Goal: Information Seeking & Learning: Learn about a topic

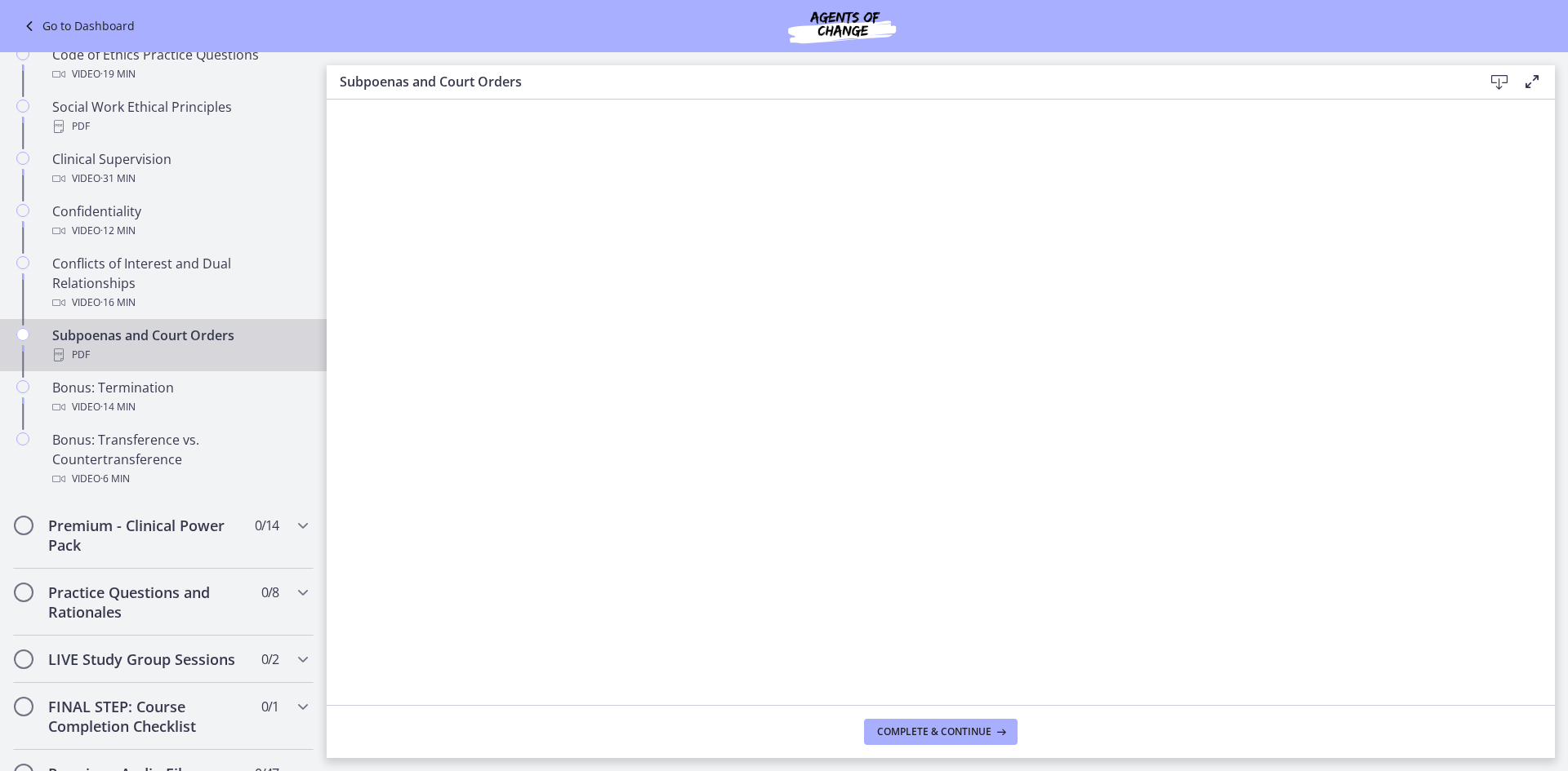
scroll to position [1141, 0]
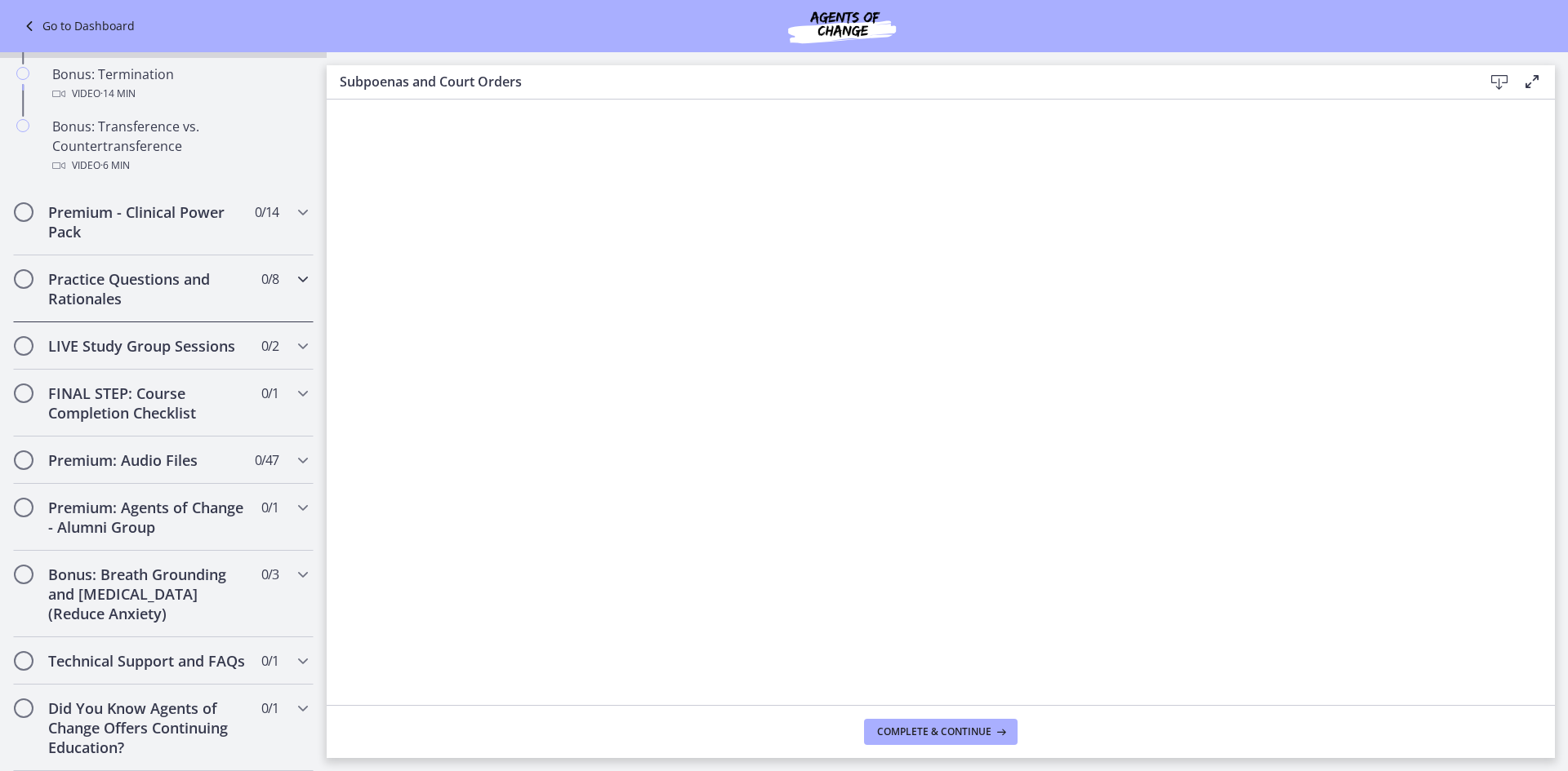
click at [194, 269] on h2 "Practice Questions and Rationales" at bounding box center [148, 289] width 199 height 40
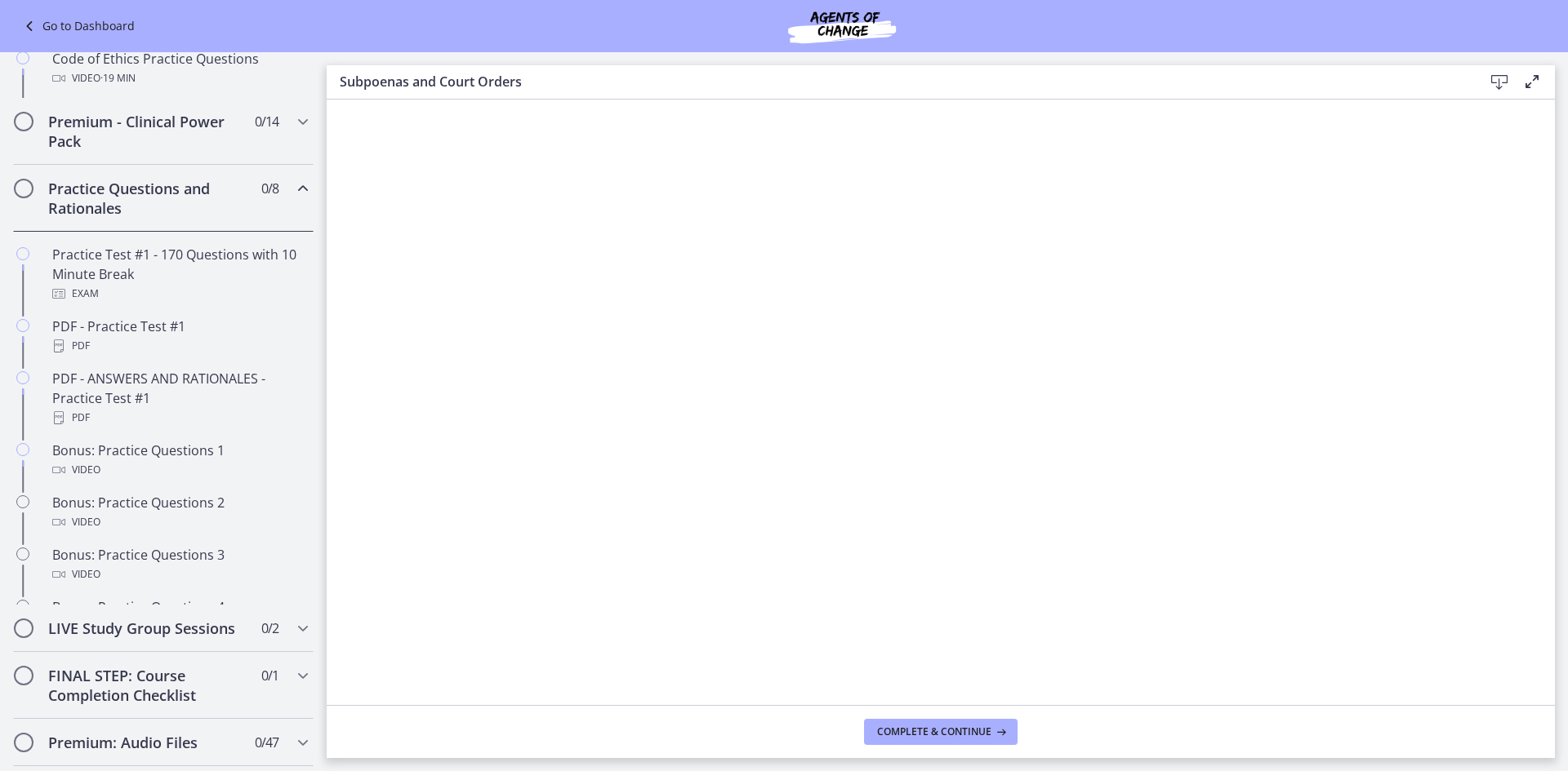
scroll to position [780, 0]
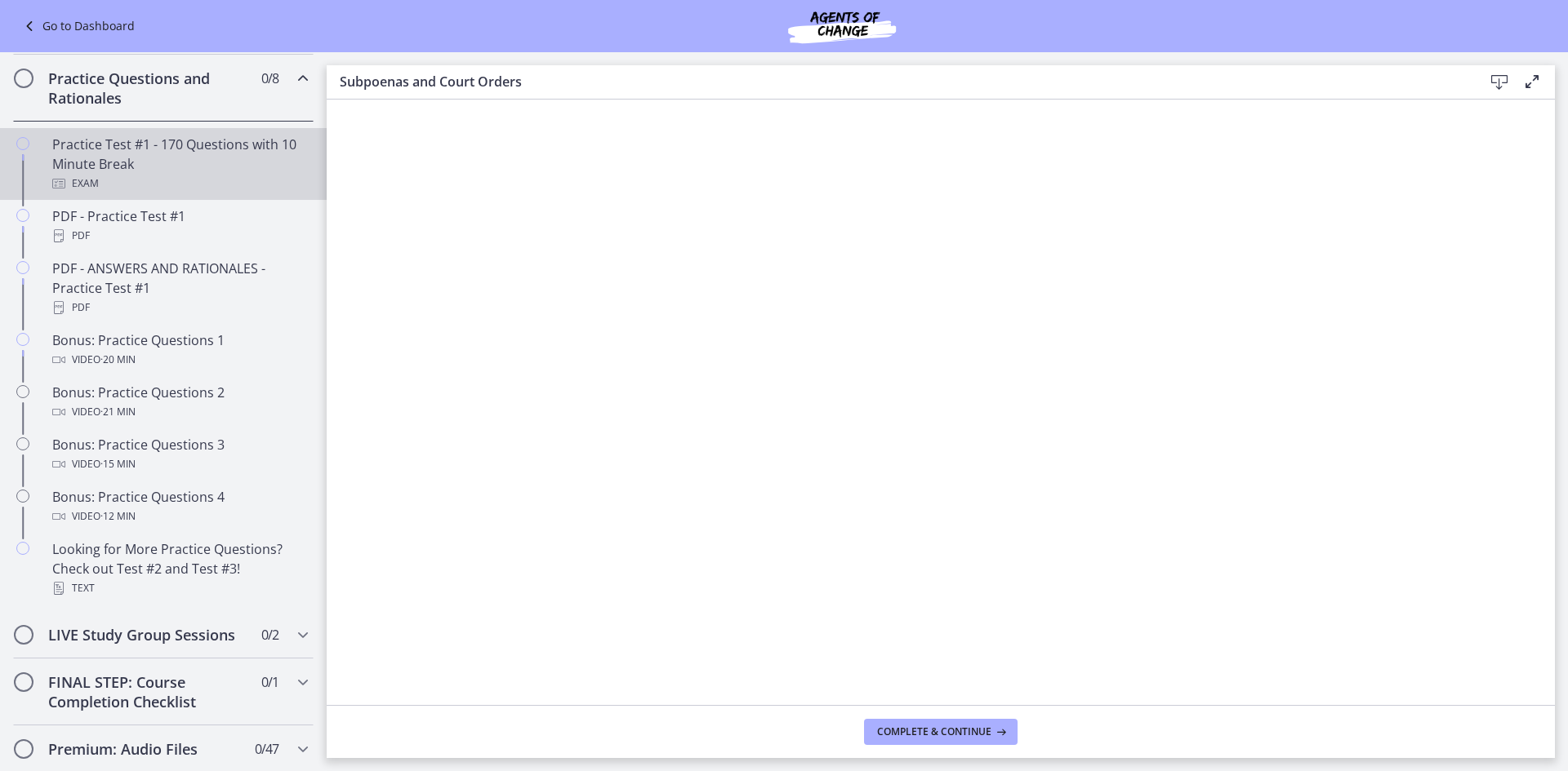
click at [201, 193] on div "Exam" at bounding box center [180, 183] width 255 height 19
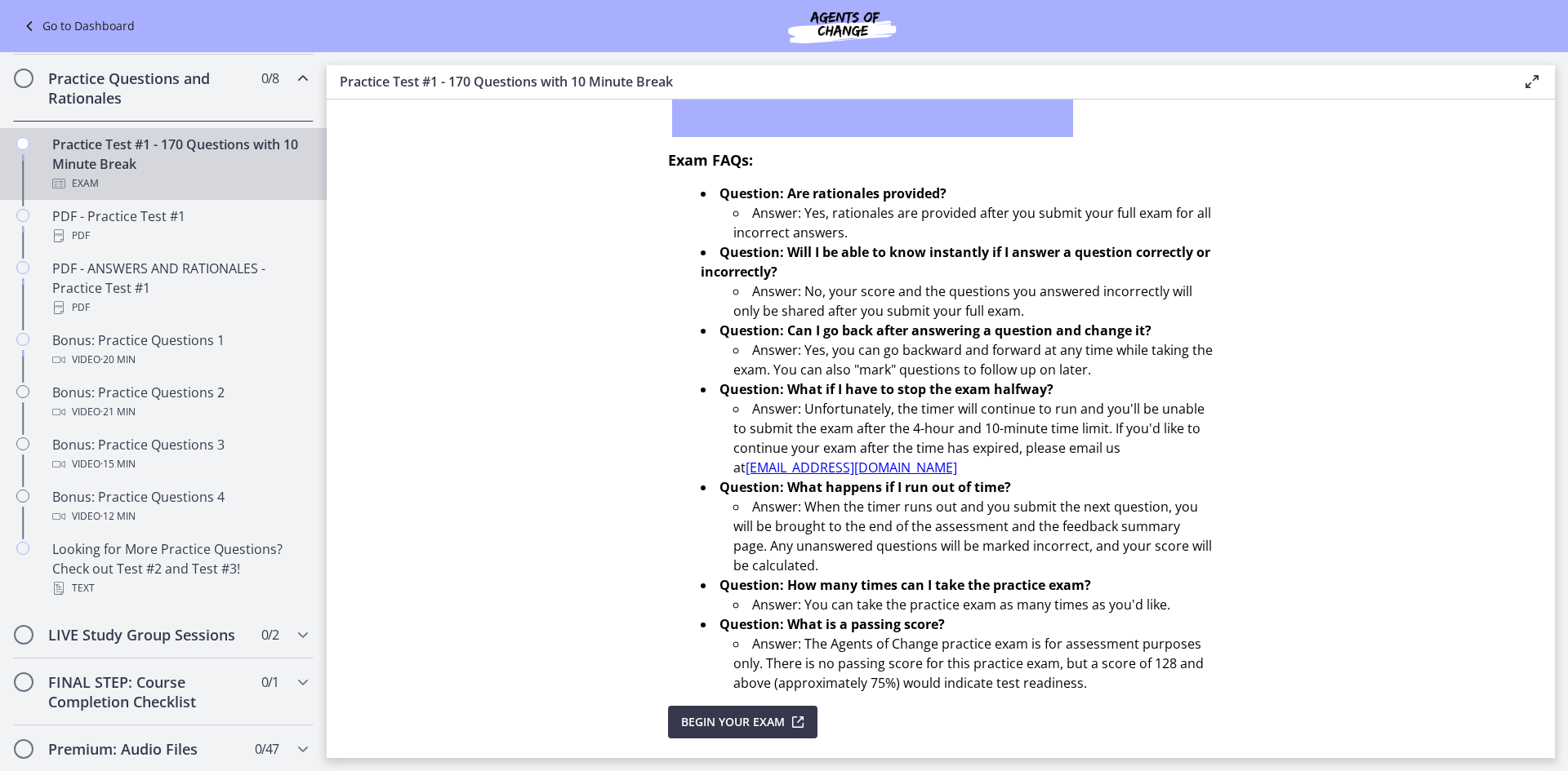
scroll to position [441, 0]
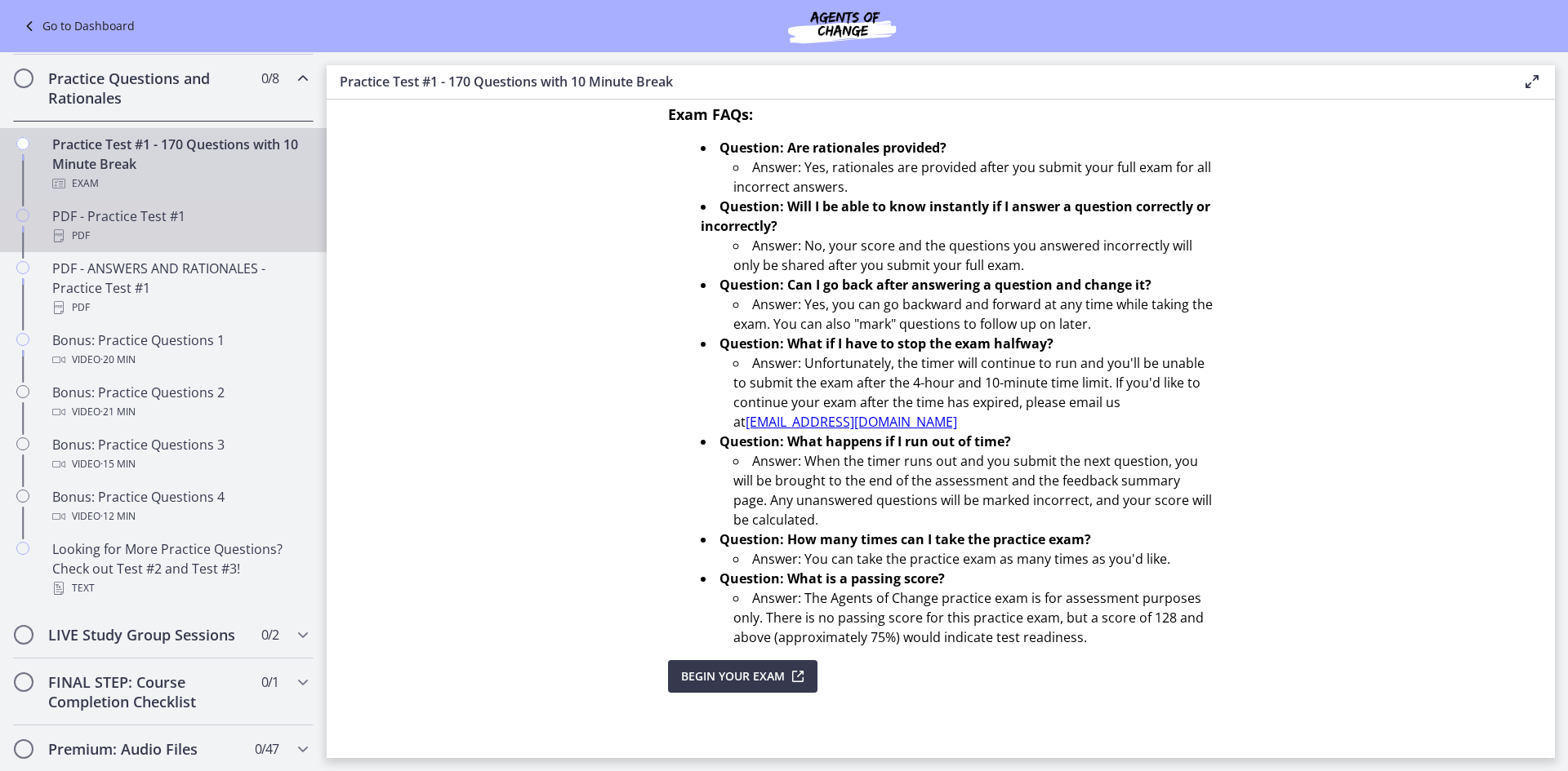
click at [134, 238] on div "PDF - Practice Test #1 PDF" at bounding box center [180, 226] width 255 height 40
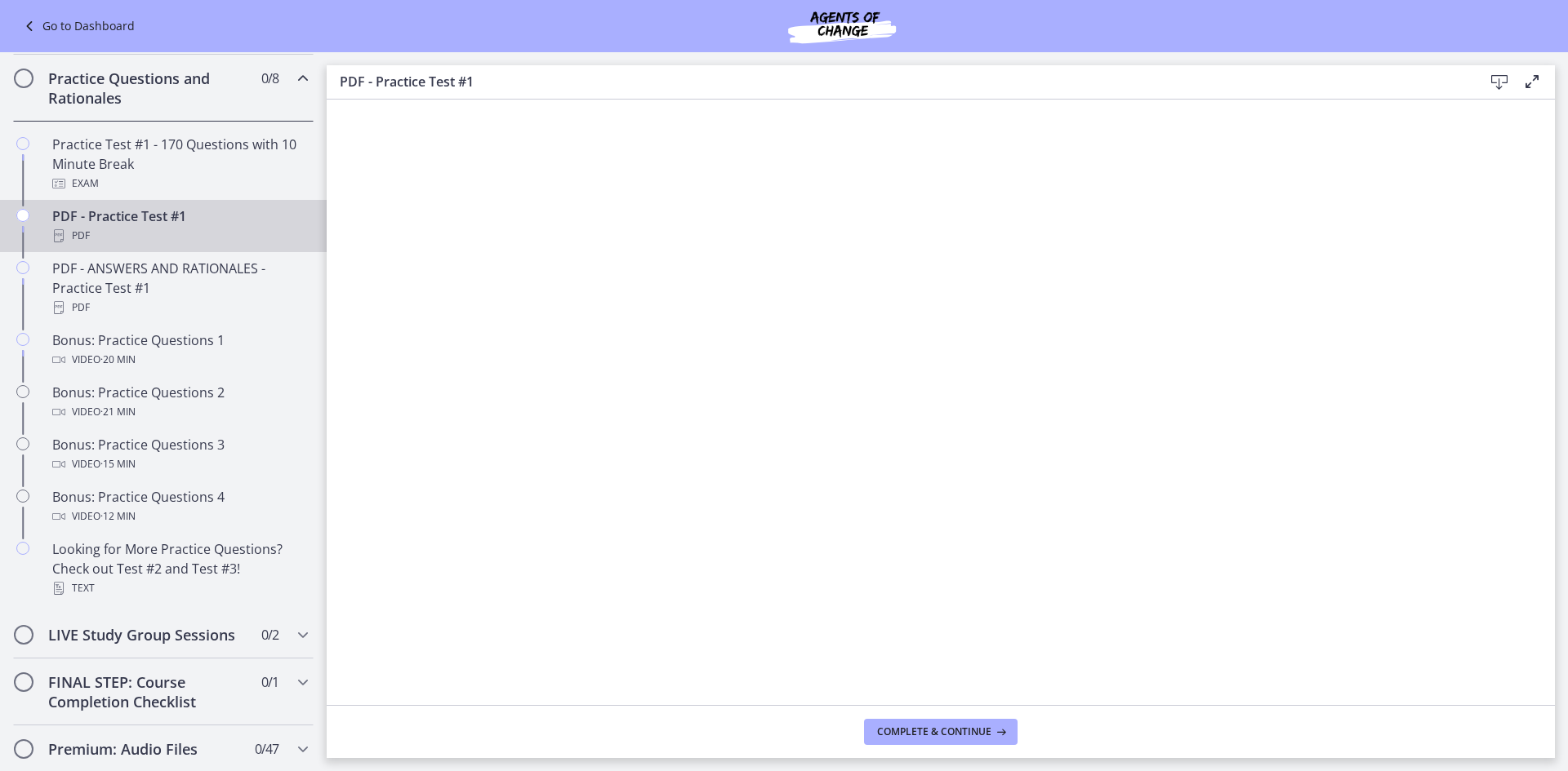
click at [1490, 87] on icon at bounding box center [1498, 82] width 19 height 19
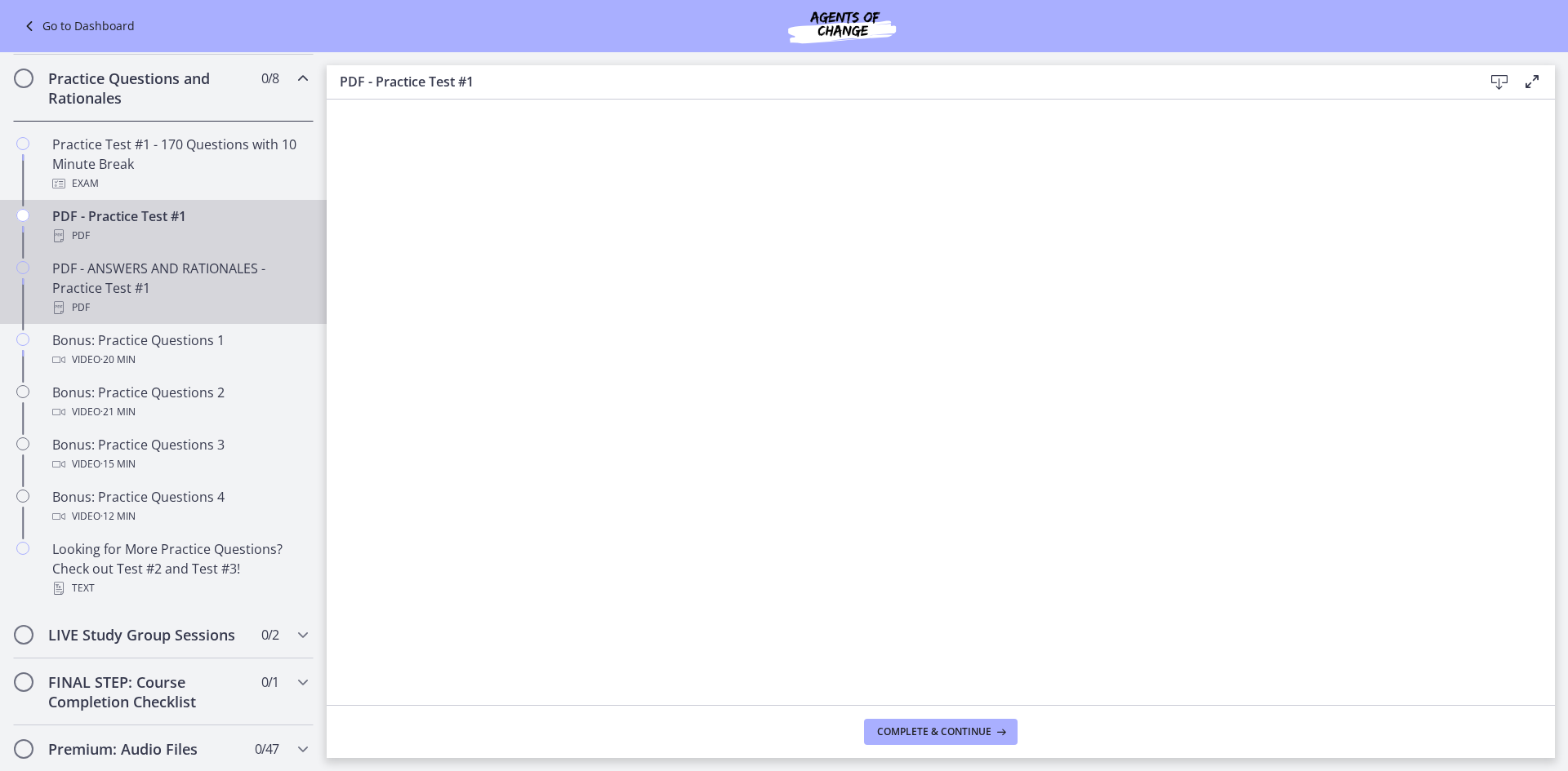
click at [55, 317] on div "PDF" at bounding box center [180, 308] width 255 height 19
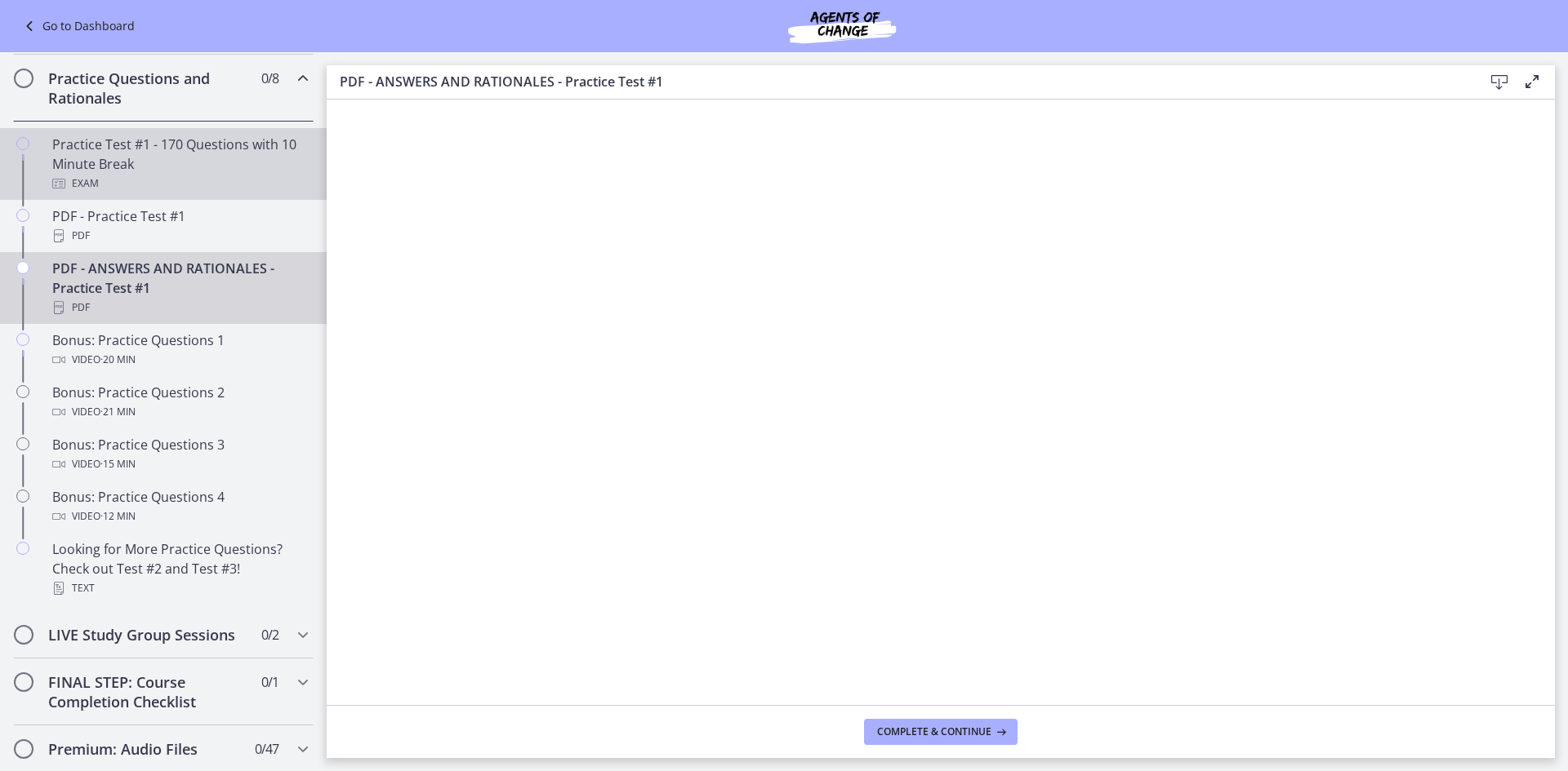
click at [183, 190] on div "Practice Test #1 - 170 Questions with 10 Minute Break Exam" at bounding box center [180, 164] width 255 height 59
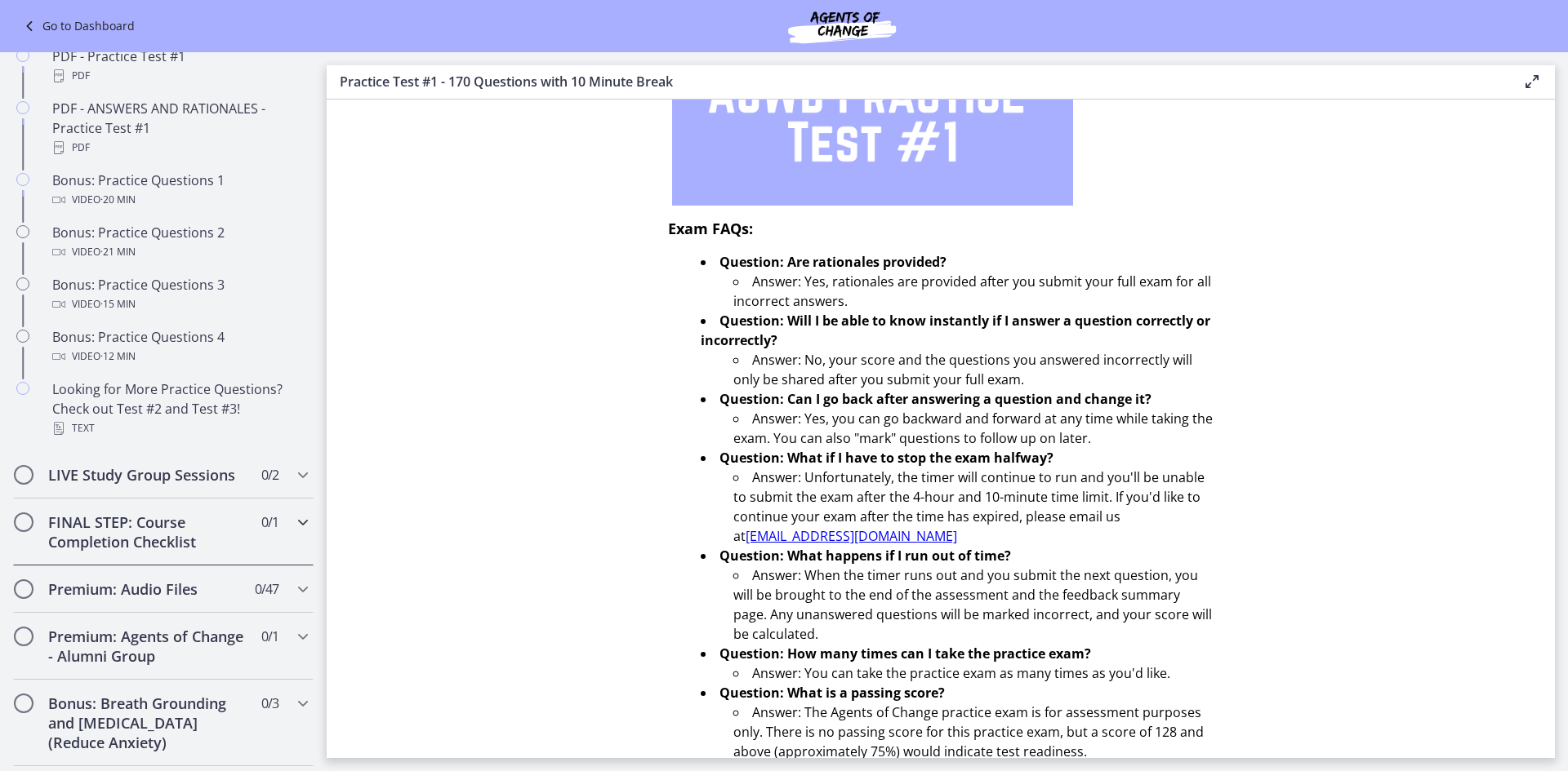
scroll to position [944, 0]
click at [175, 536] on h2 "FINAL STEP: Course Completion Checklist" at bounding box center [148, 529] width 199 height 40
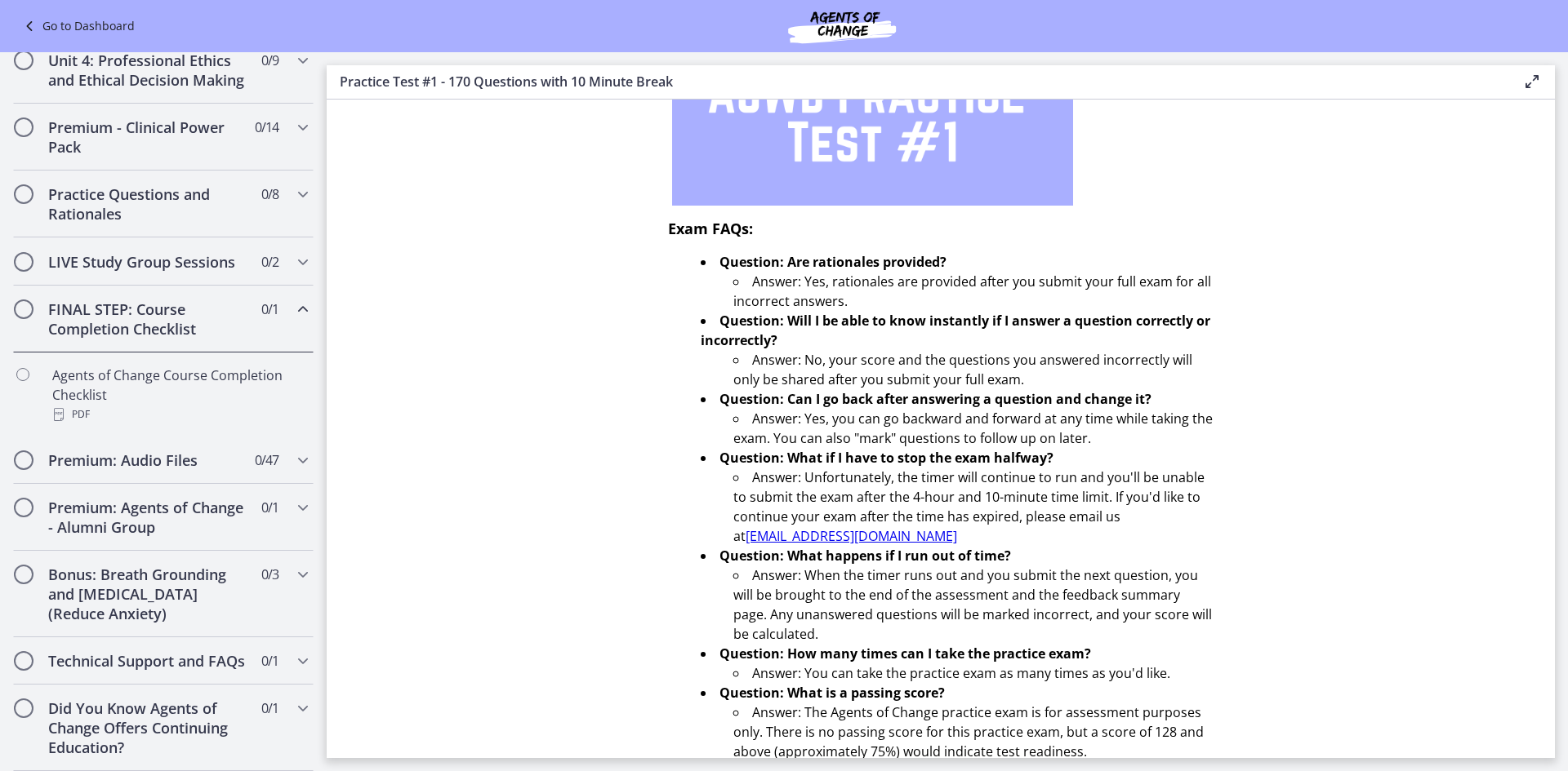
scroll to position [703, 0]
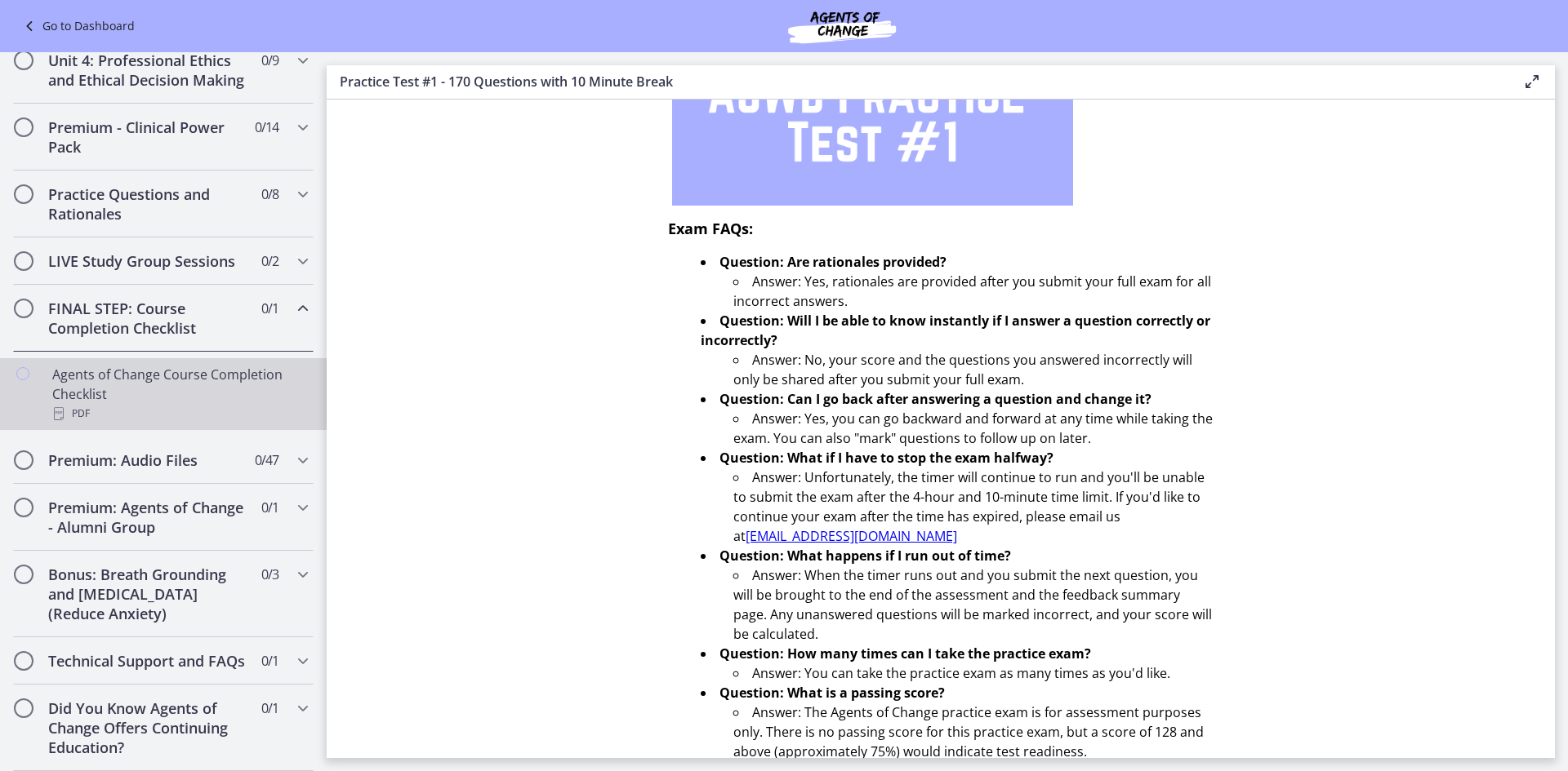
click at [199, 404] on div "PDF" at bounding box center [180, 414] width 255 height 19
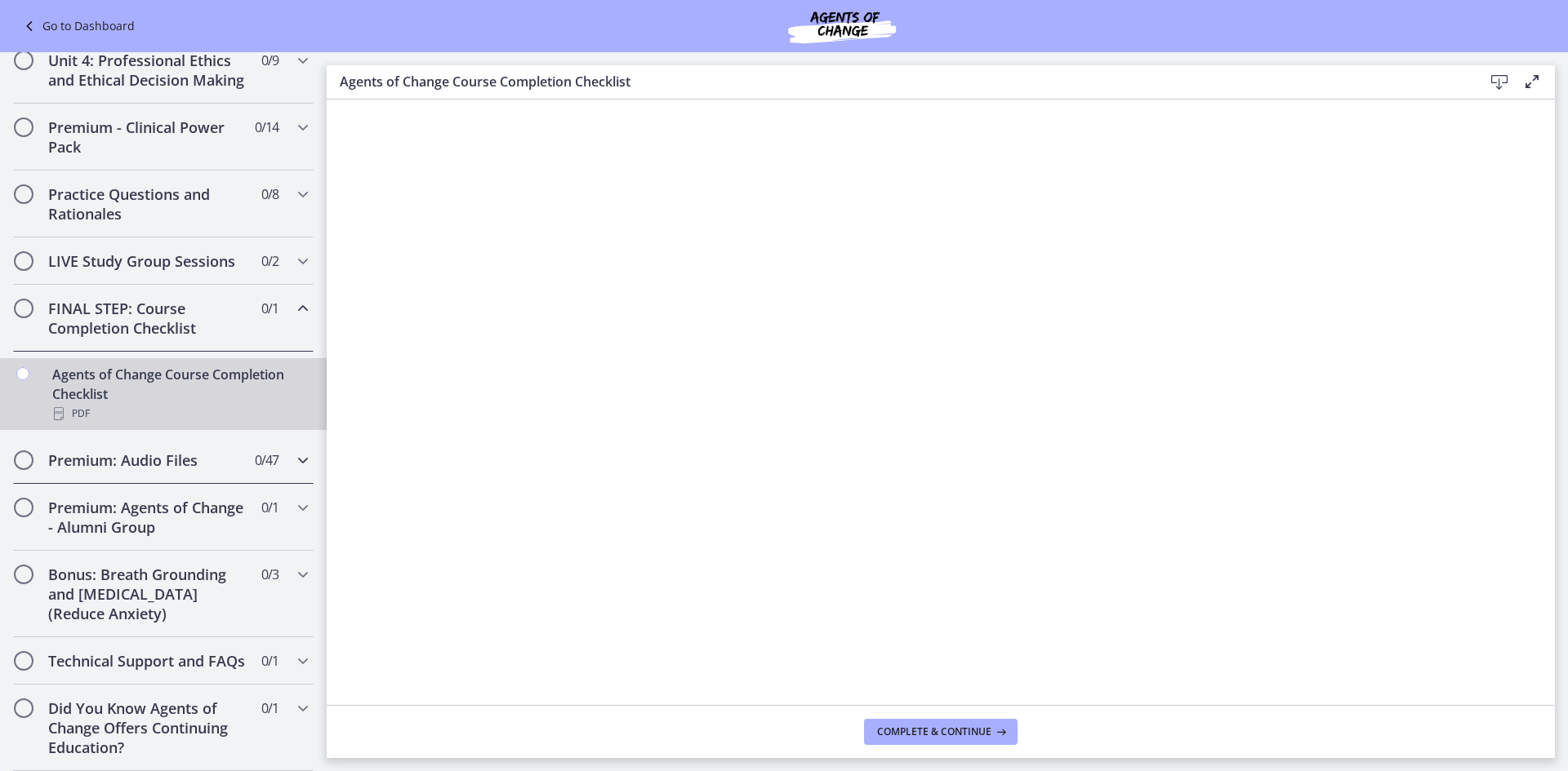
click at [150, 453] on div "Premium: Audio Files 0 / 47 Completed" at bounding box center [163, 459] width 300 height 47
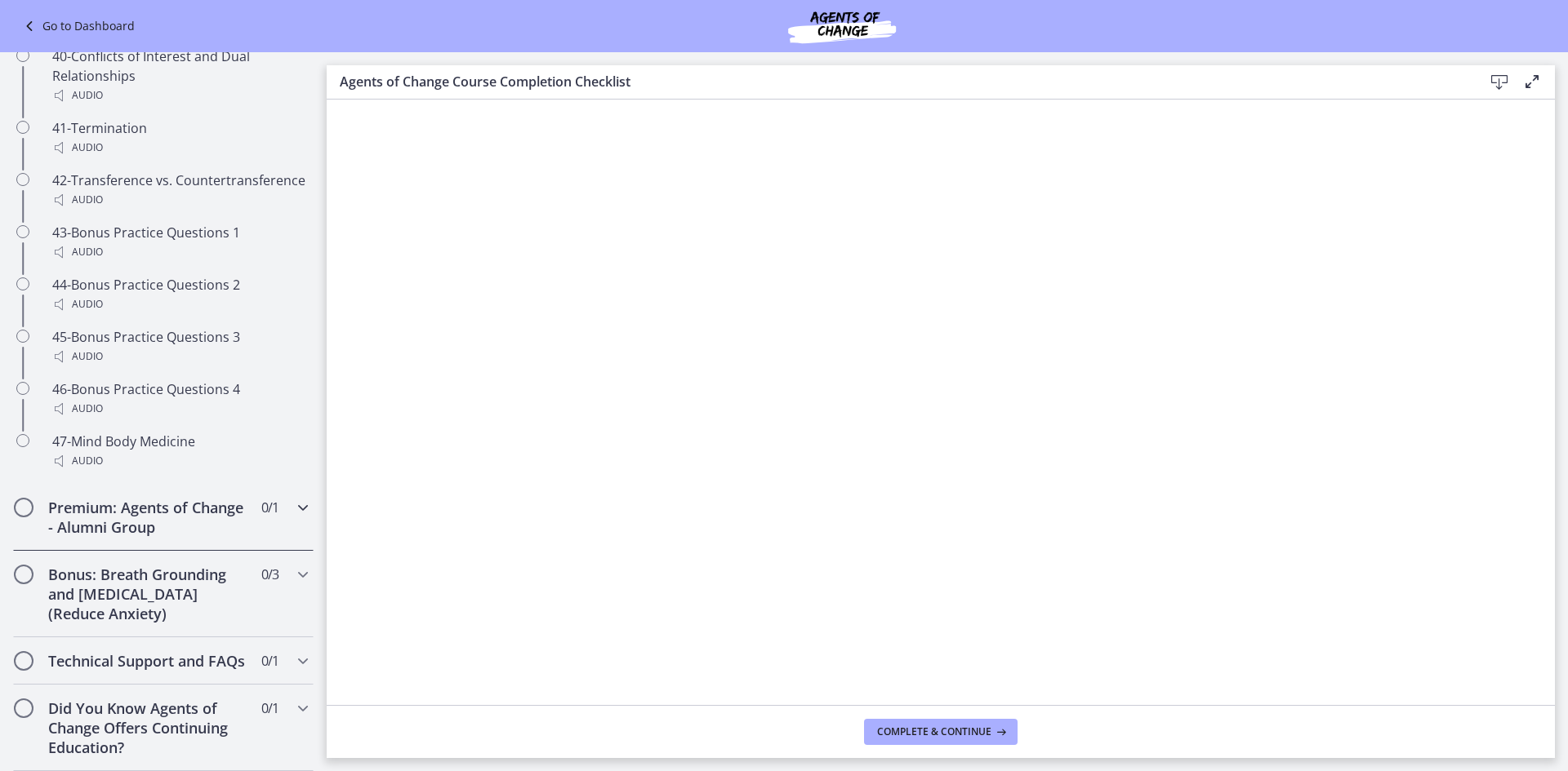
click at [149, 518] on div "Premium: Agents of Change - Alumni Group 0 / 1 Completed" at bounding box center [163, 516] width 300 height 67
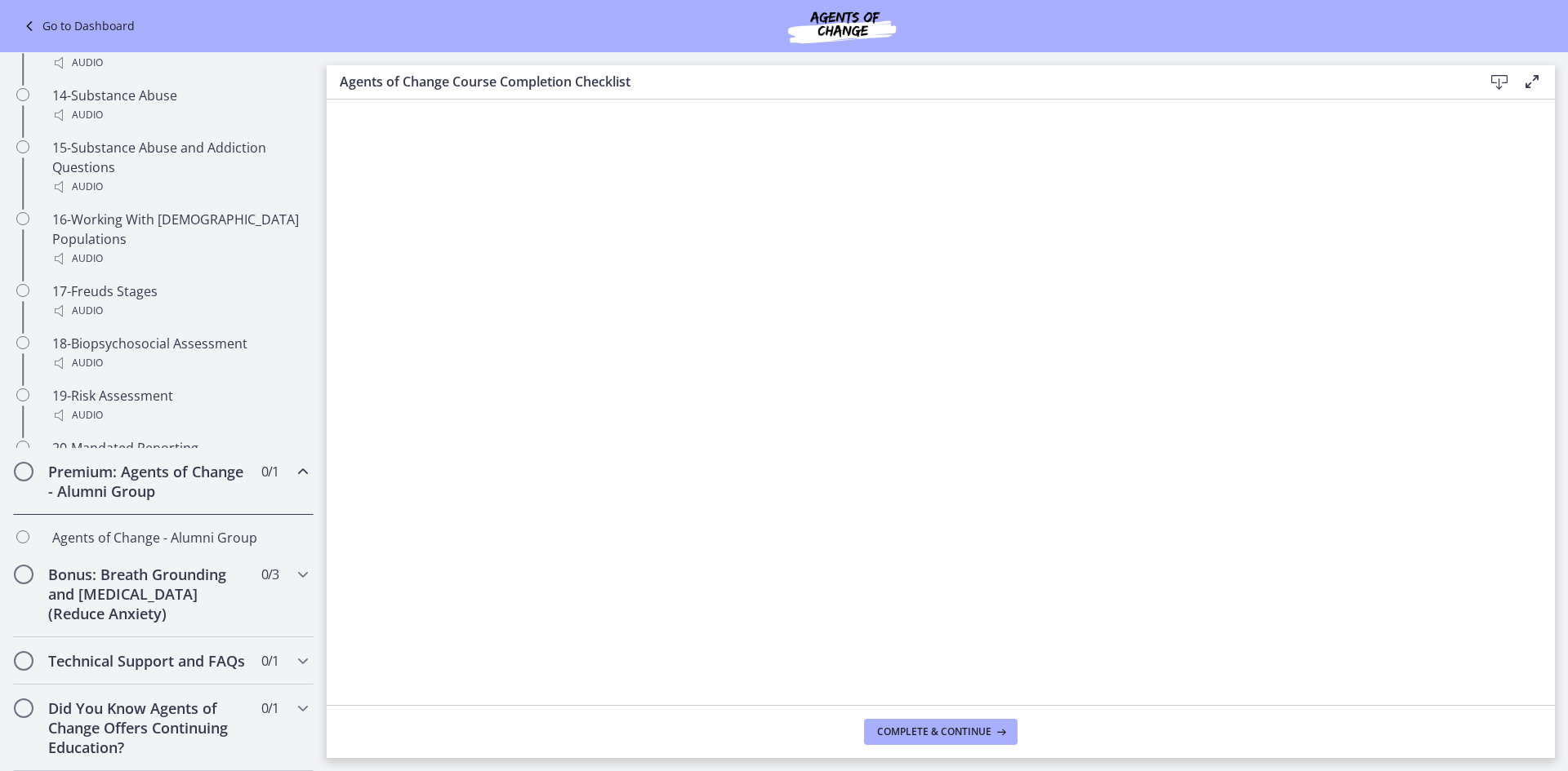
scroll to position [684, 0]
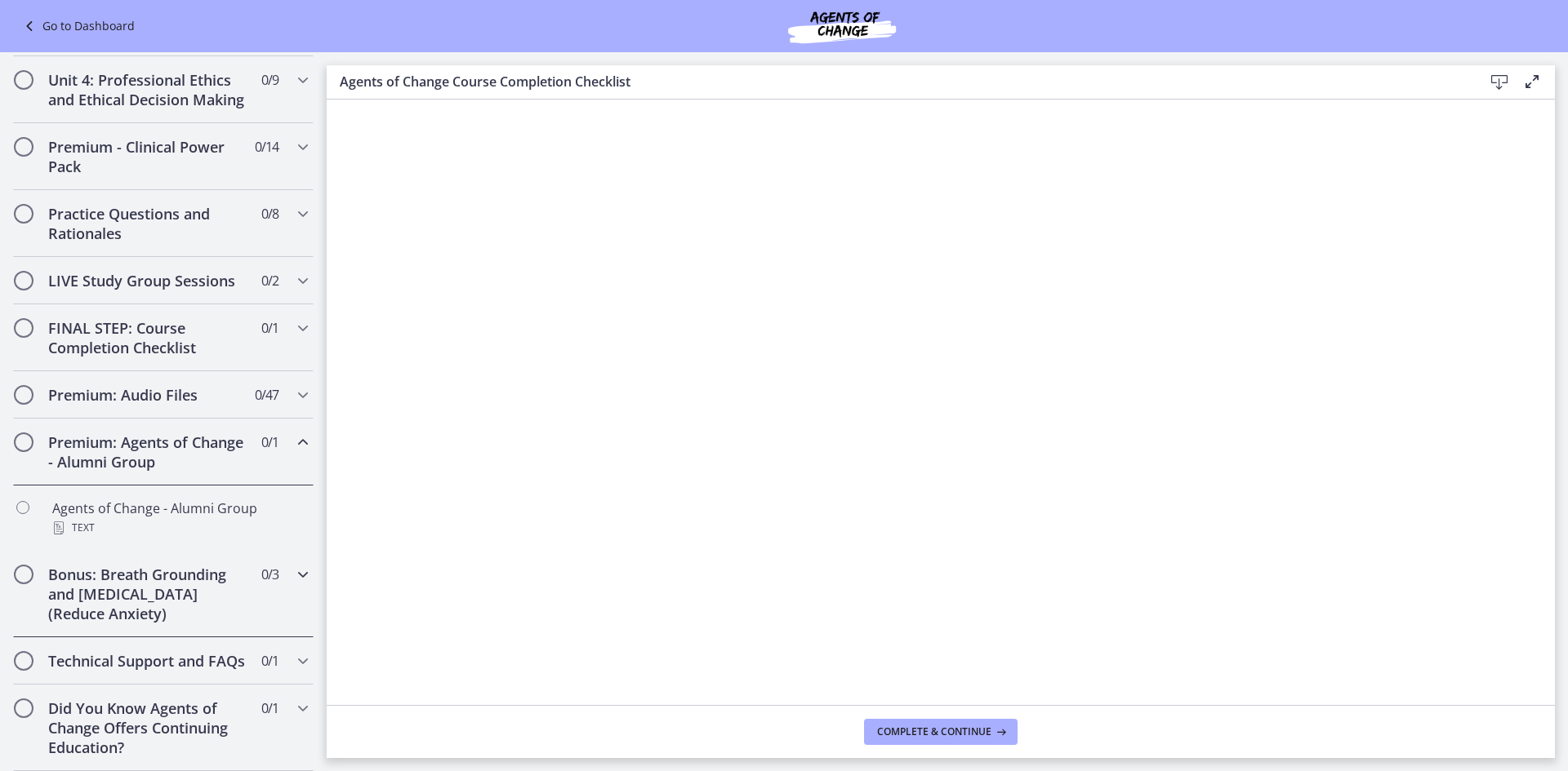
click at [139, 571] on h2 "Bonus: Breath Grounding and [MEDICAL_DATA] (Reduce Anxiety)" at bounding box center [148, 593] width 199 height 59
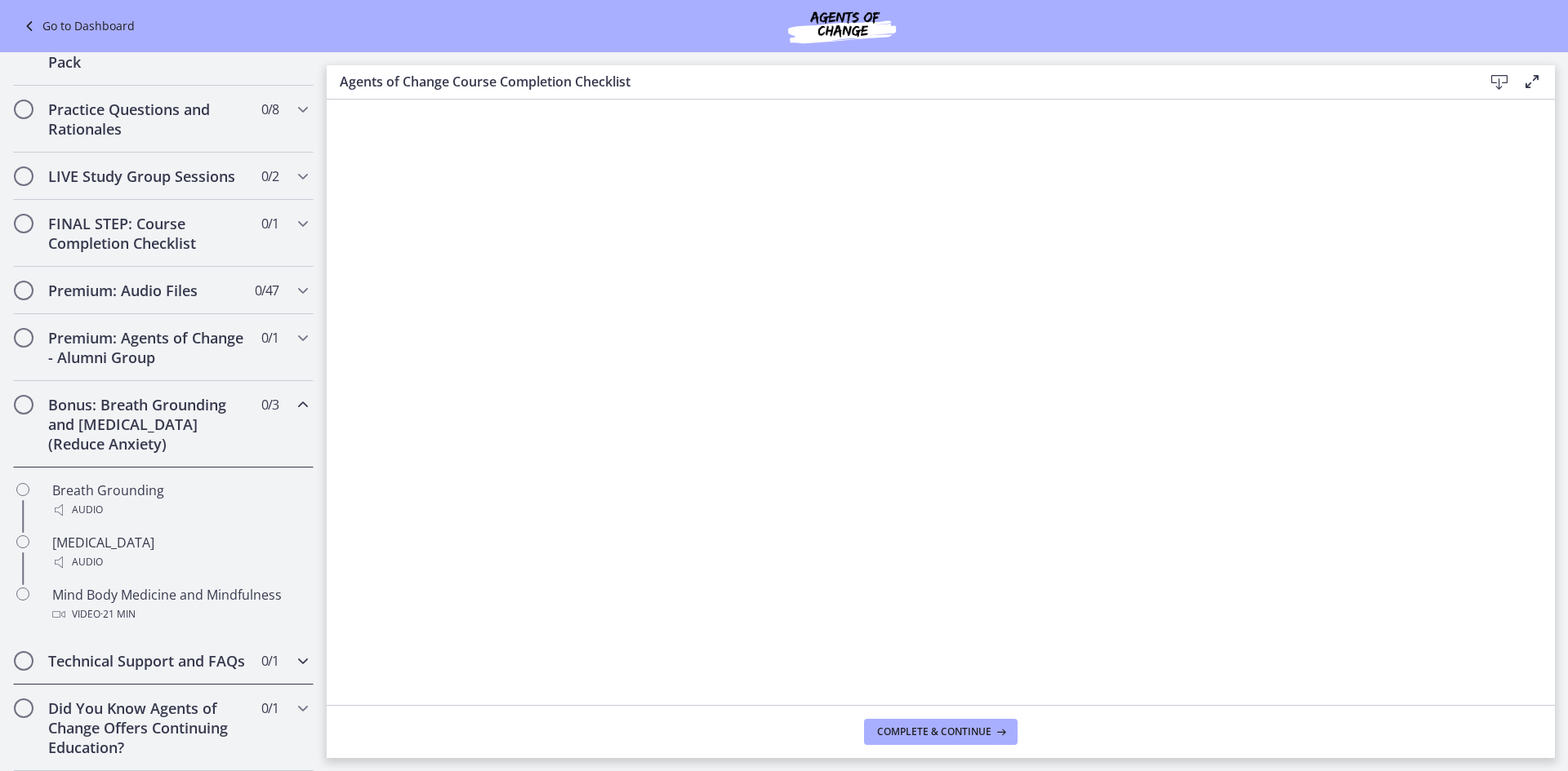
click at [137, 651] on h2 "Technical Support and FAQs" at bounding box center [148, 661] width 199 height 19
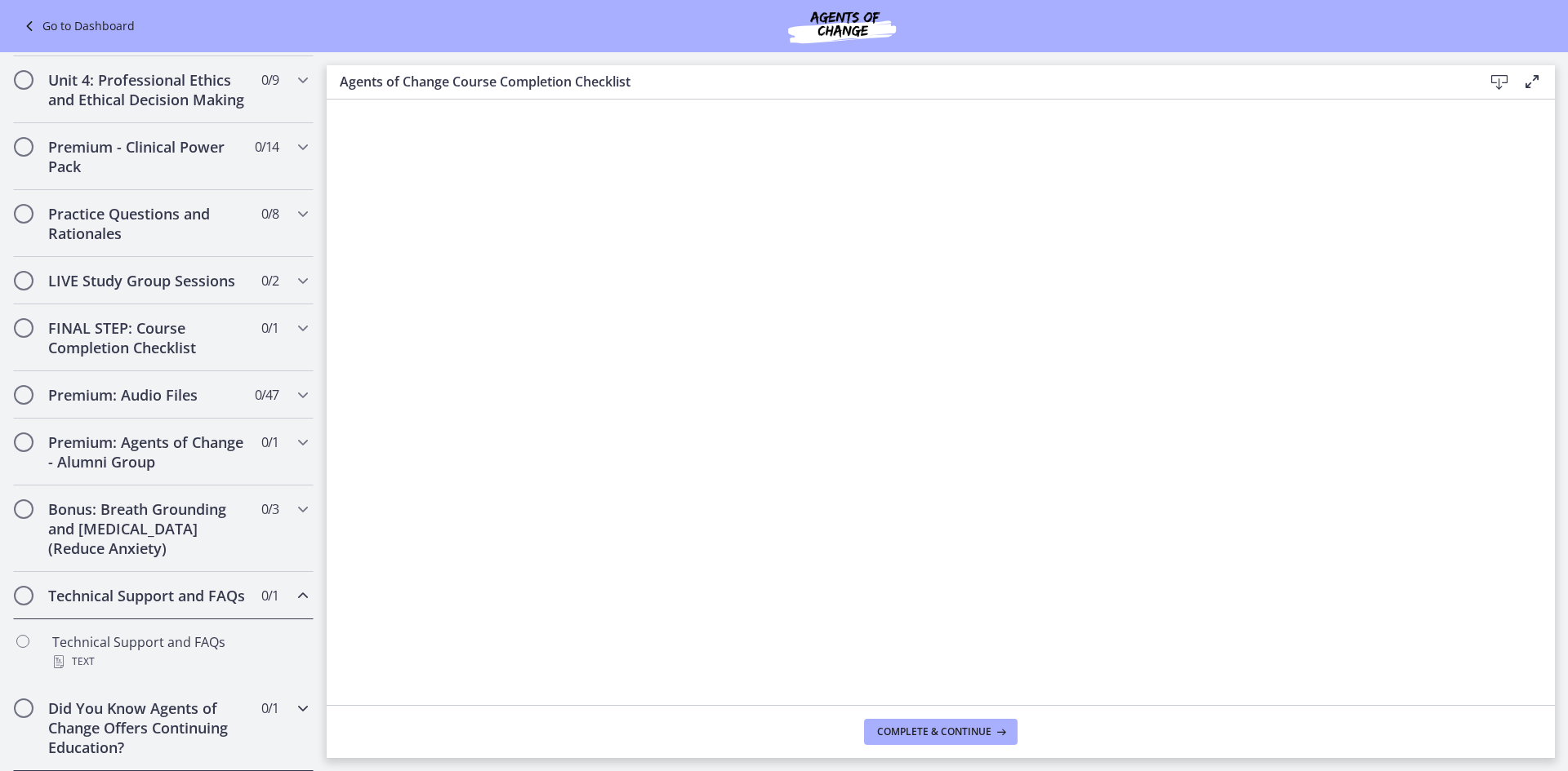
click at [159, 739] on h2 "Did You Know Agents of Change Offers Continuing Education?" at bounding box center [148, 728] width 199 height 59
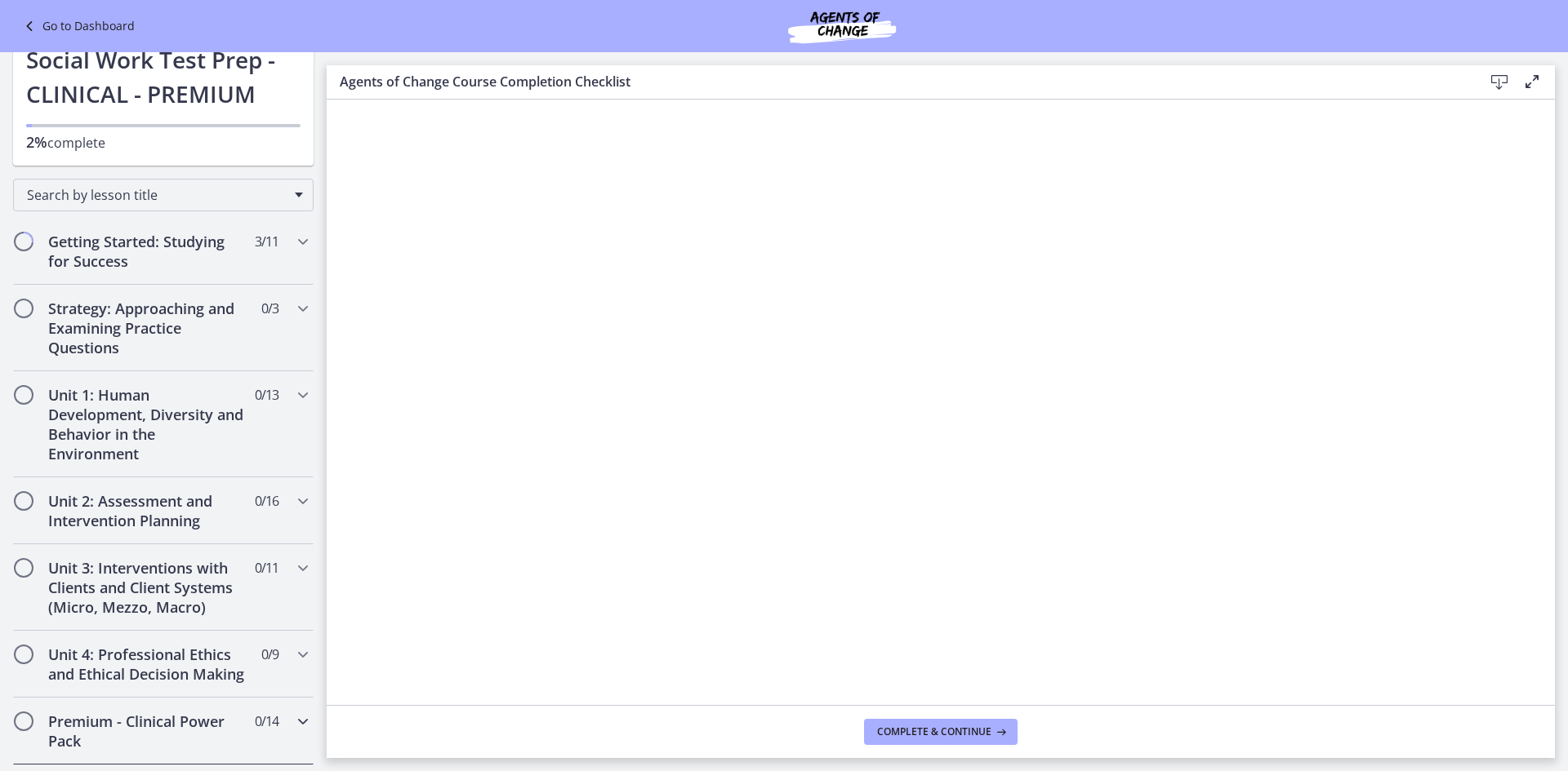
scroll to position [0, 0]
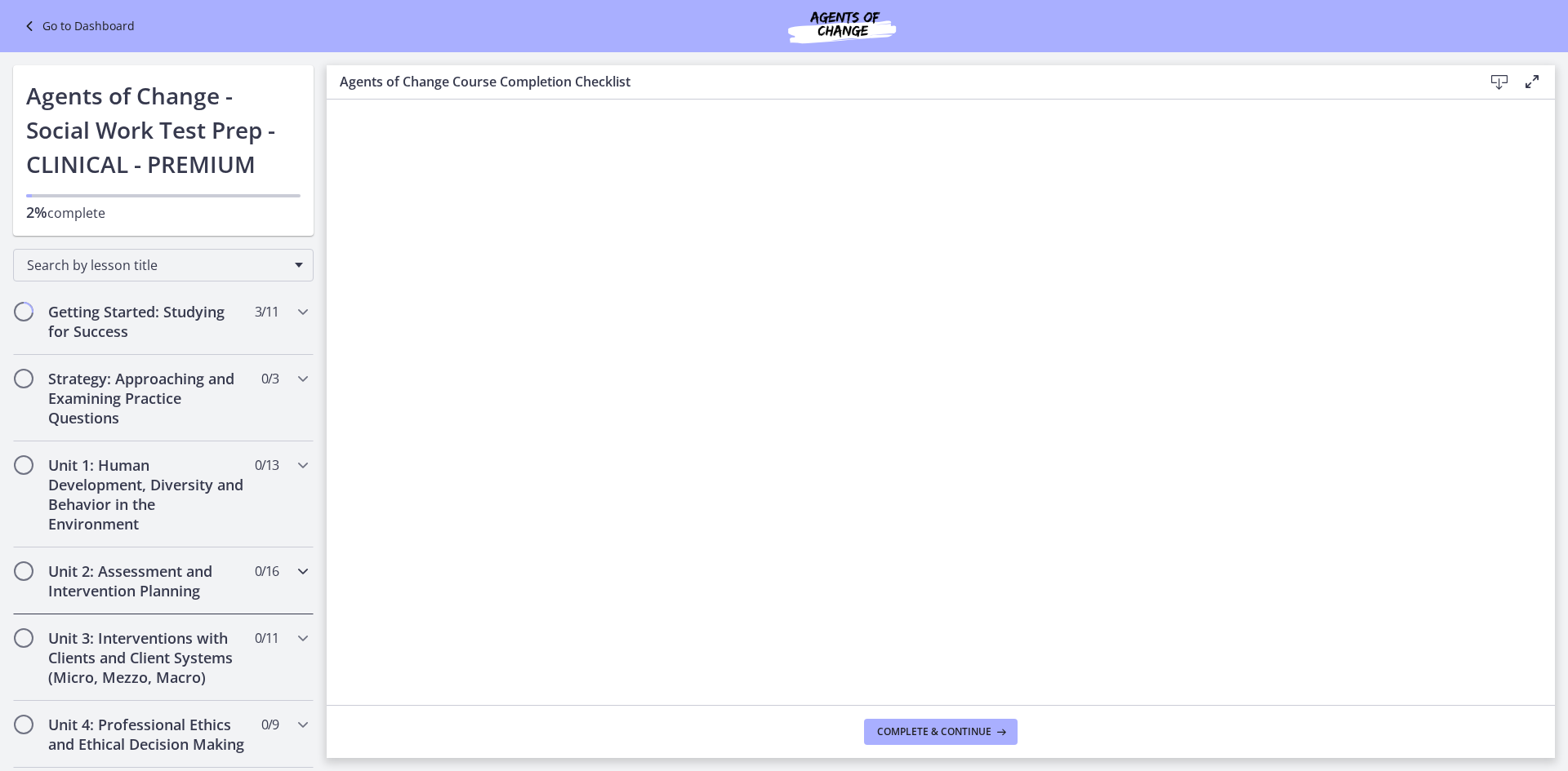
click at [129, 591] on h2 "Unit 2: Assessment and Intervention Planning" at bounding box center [148, 581] width 199 height 40
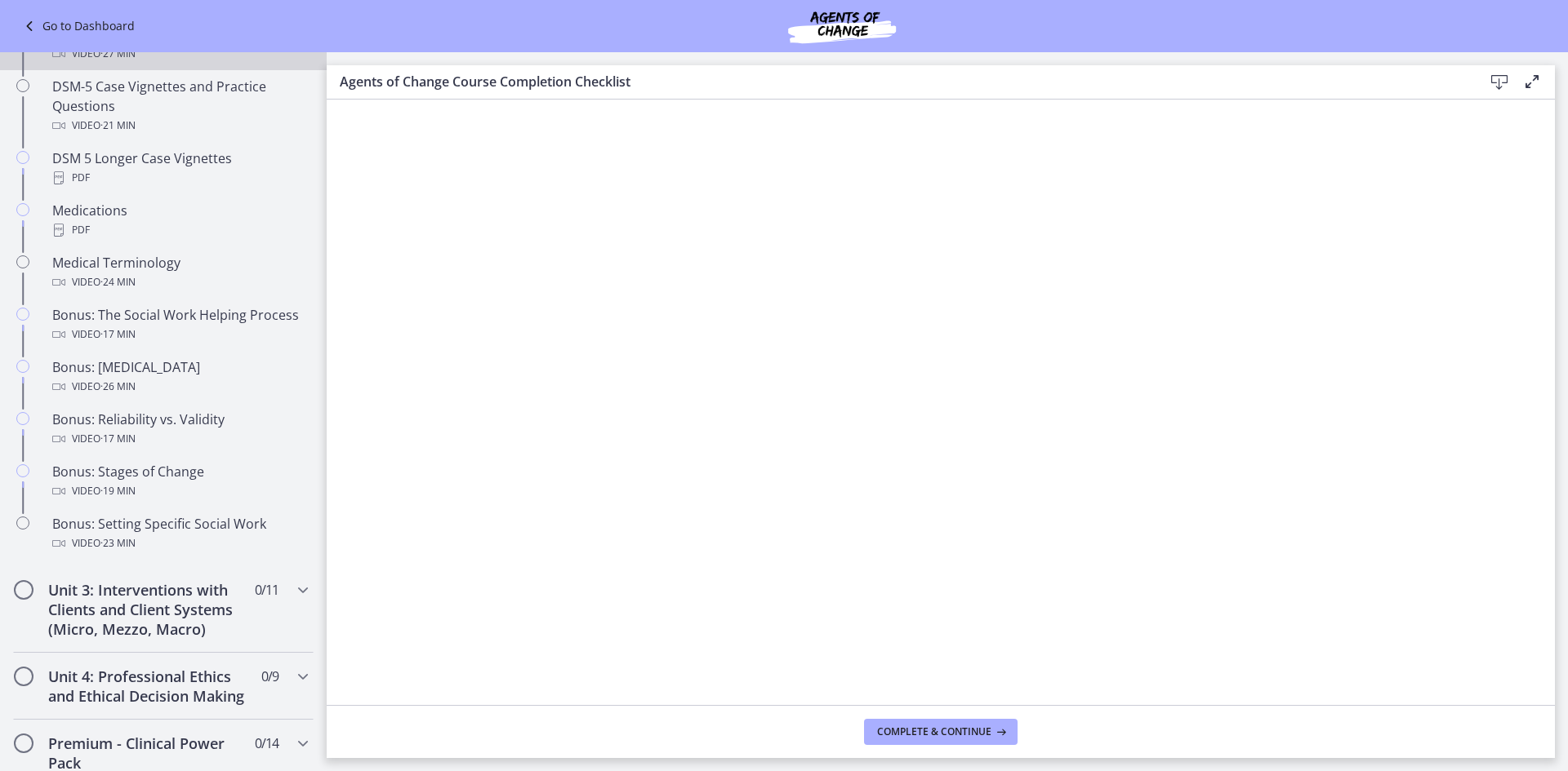
scroll to position [1143, 0]
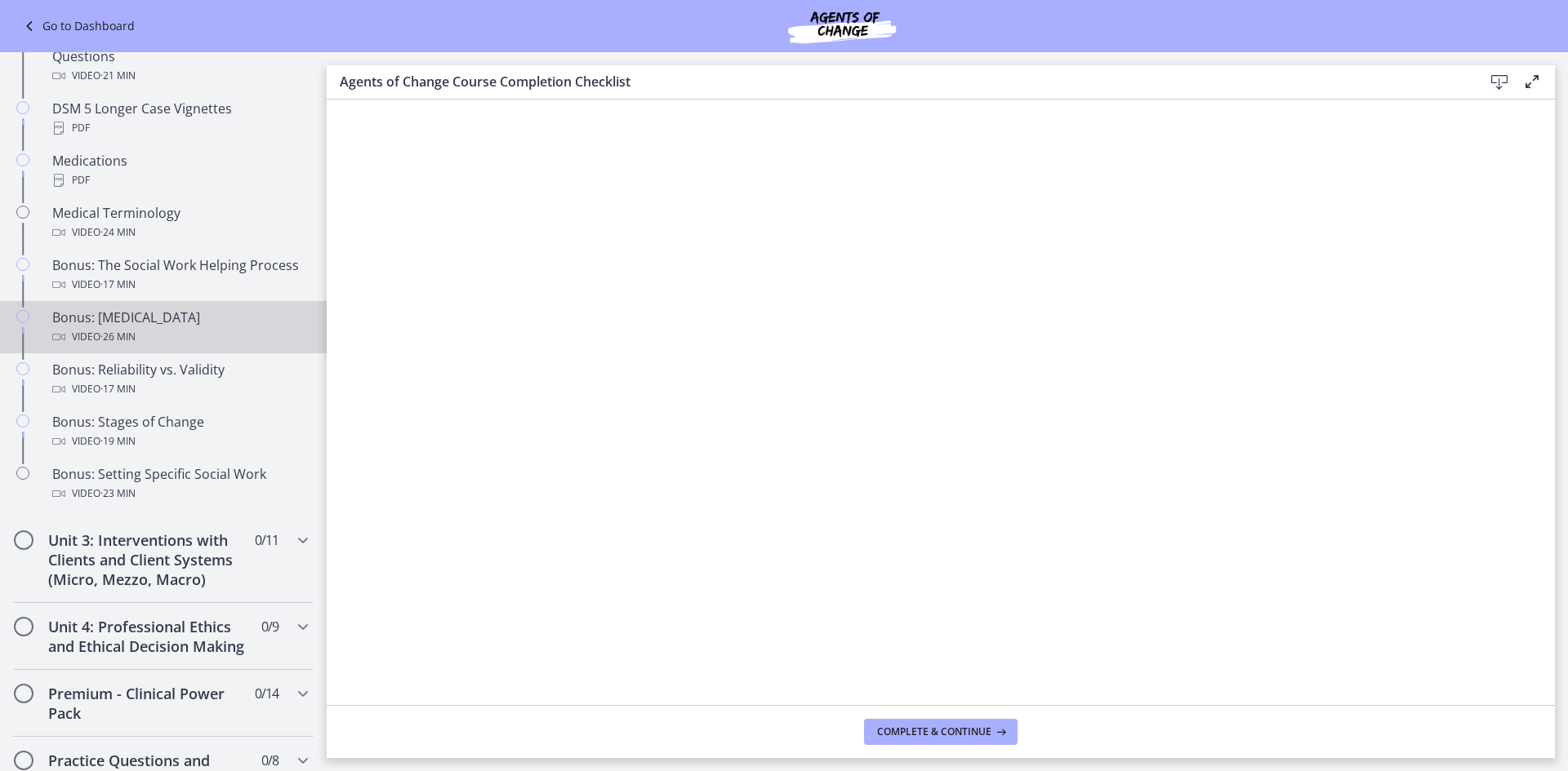
click at [161, 321] on div "Bonus: [MEDICAL_DATA] Video · 26 min" at bounding box center [180, 327] width 255 height 40
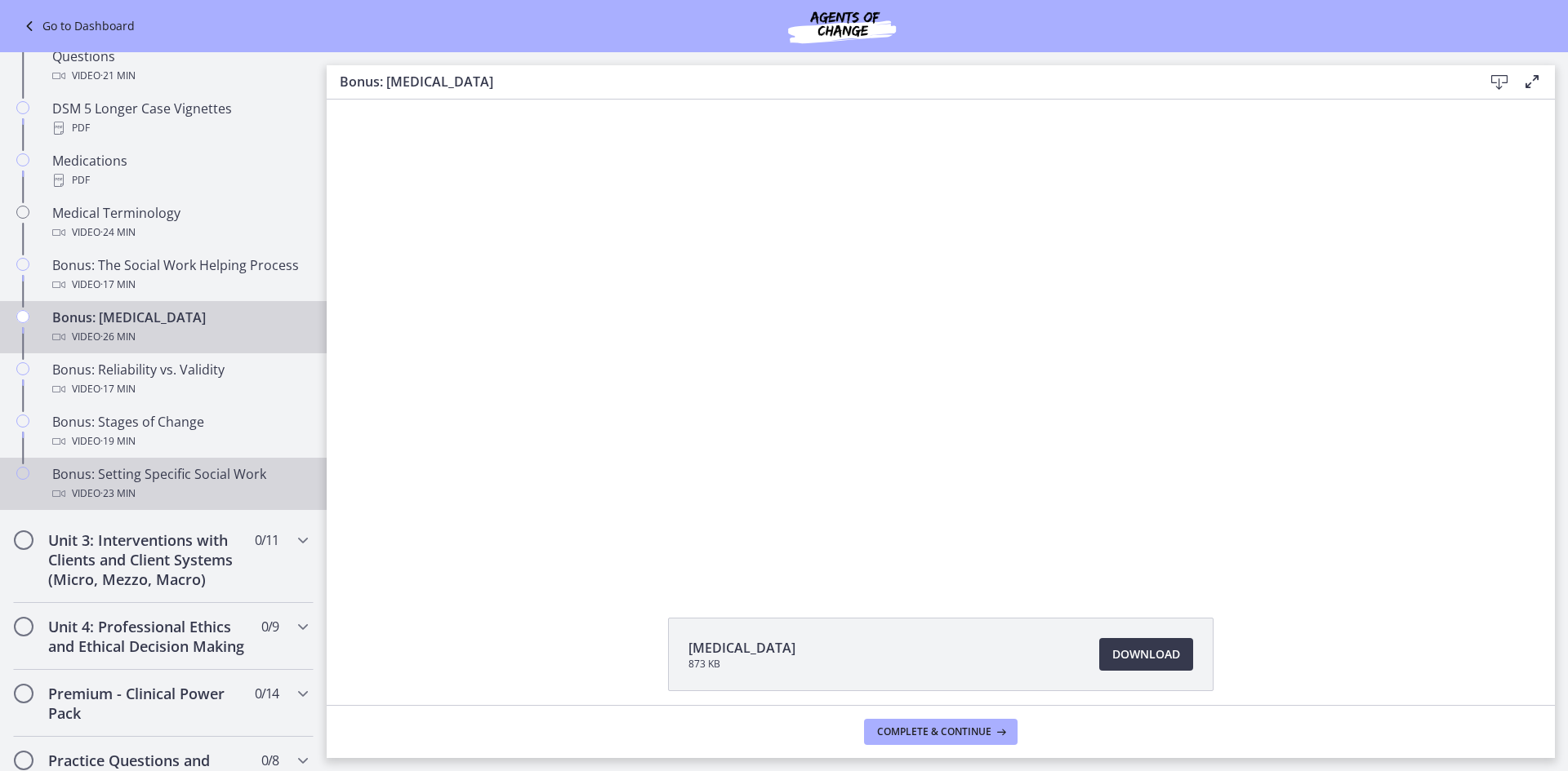
click at [182, 478] on div "Bonus: Setting Specific Social Work Video · 23 min" at bounding box center [180, 483] width 255 height 40
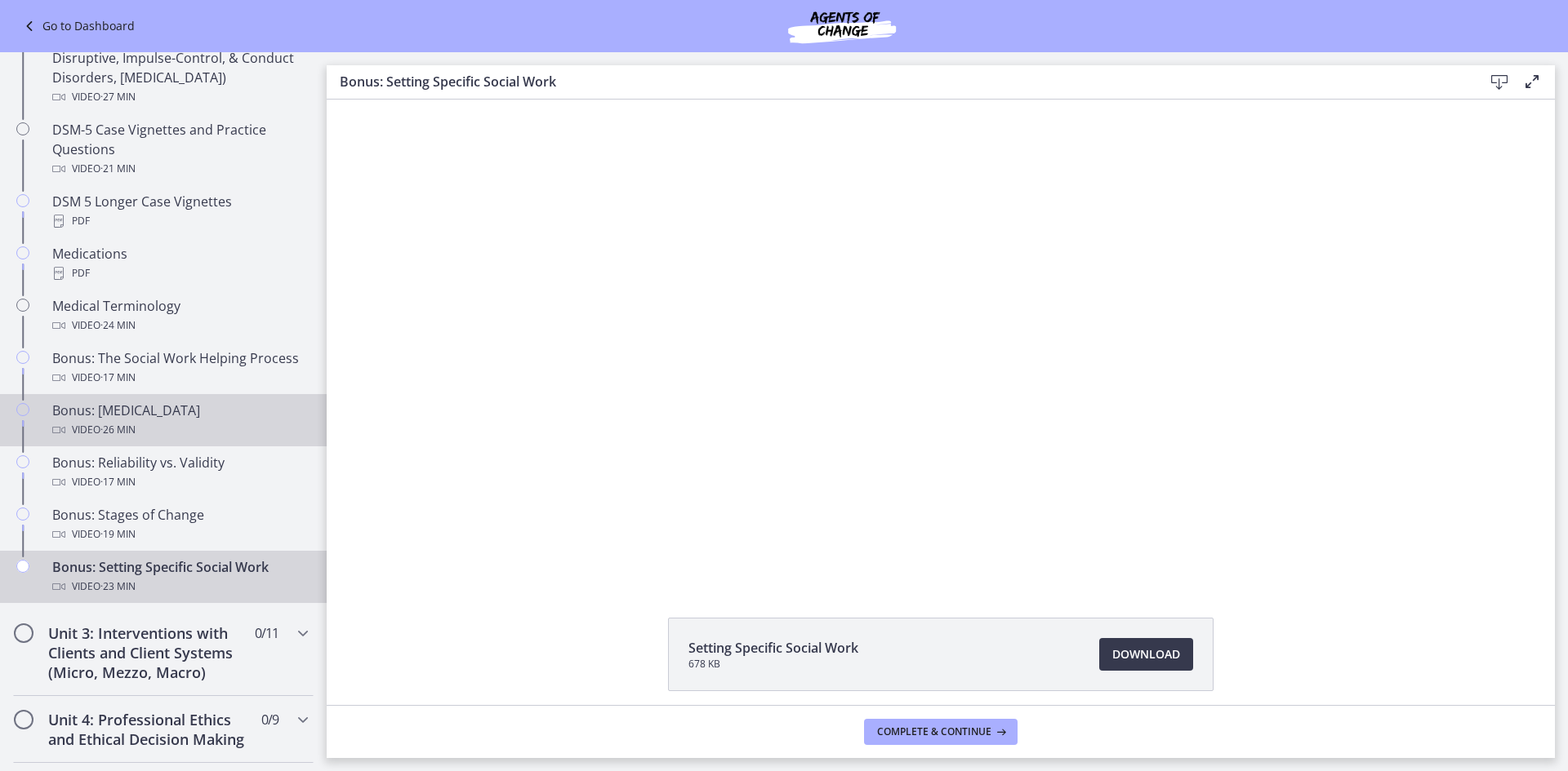
scroll to position [979, 0]
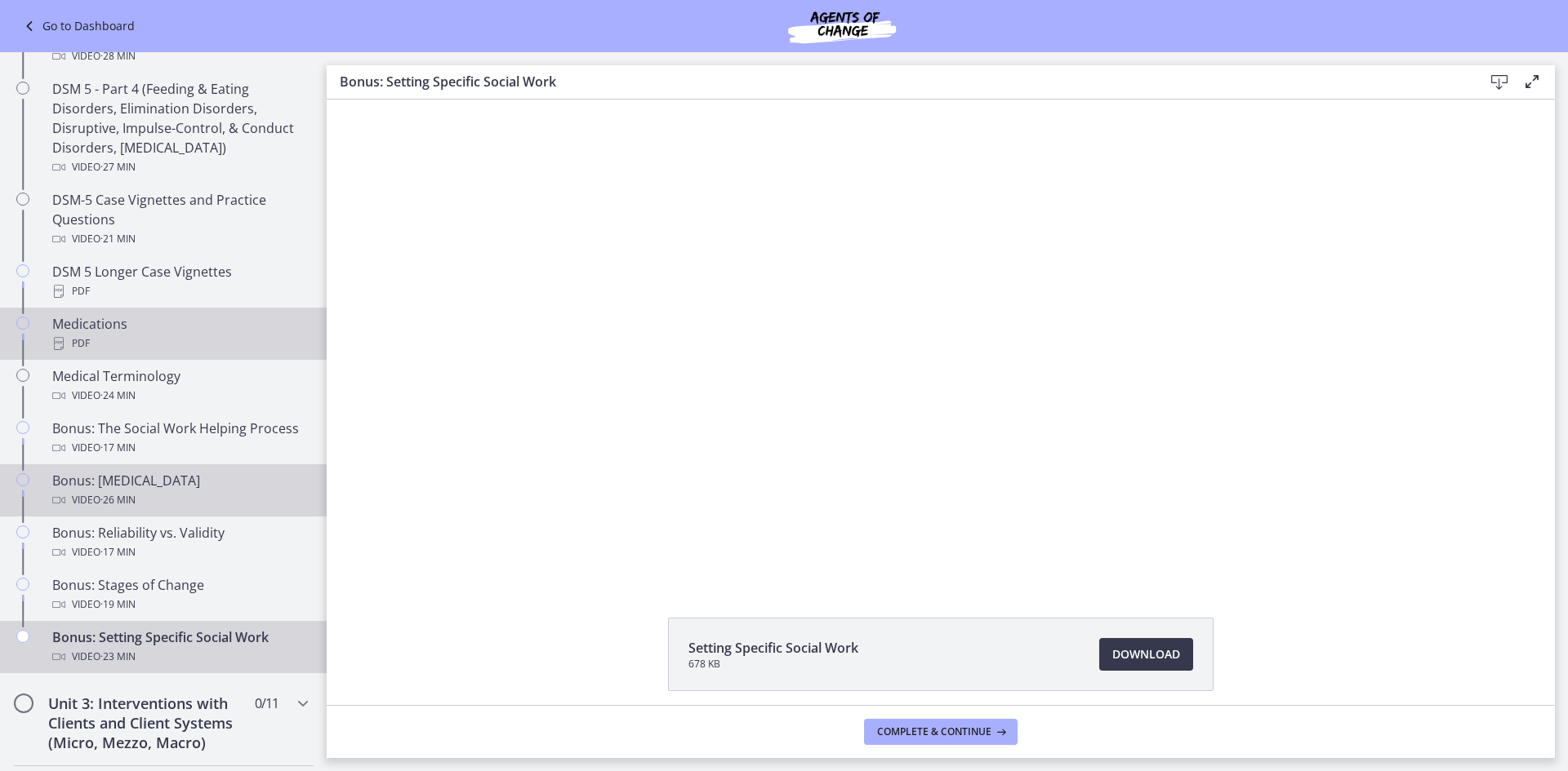
click at [137, 331] on div "Medications PDF" at bounding box center [180, 334] width 255 height 40
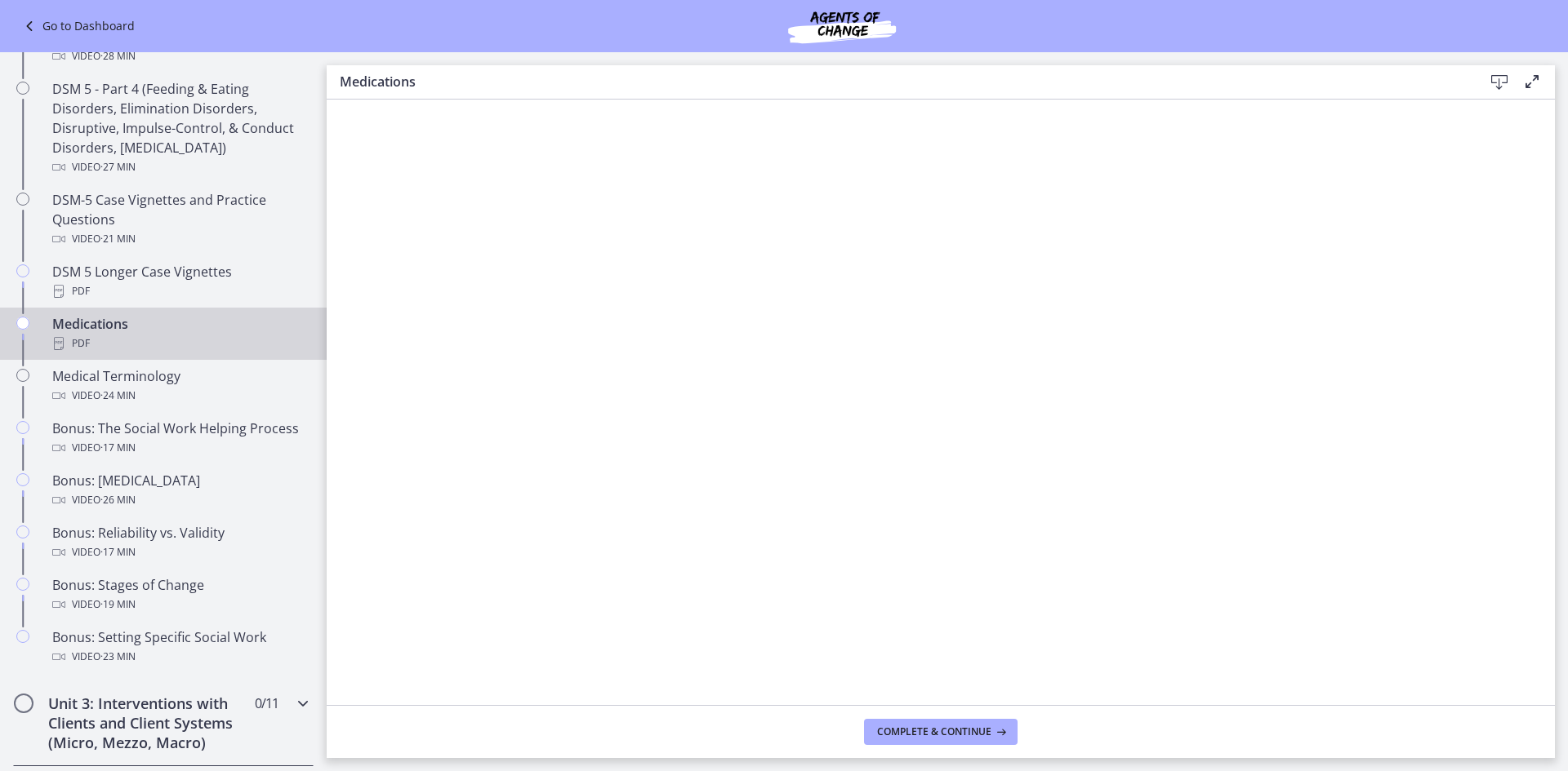
click at [135, 709] on h2 "Unit 3: Interventions with Clients and Client Systems (Micro, Mezzo, Macro)" at bounding box center [148, 723] width 199 height 59
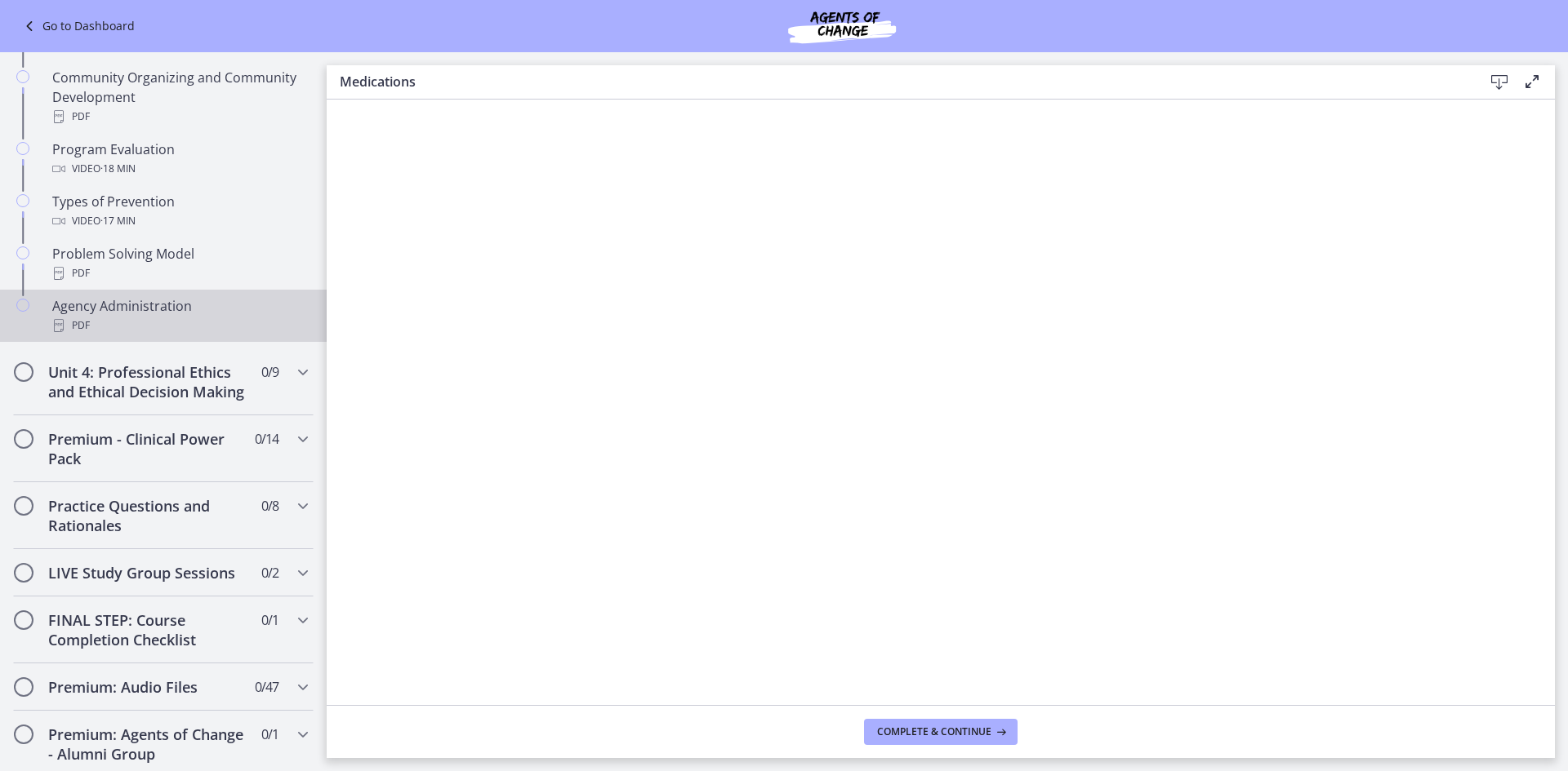
scroll to position [897, 0]
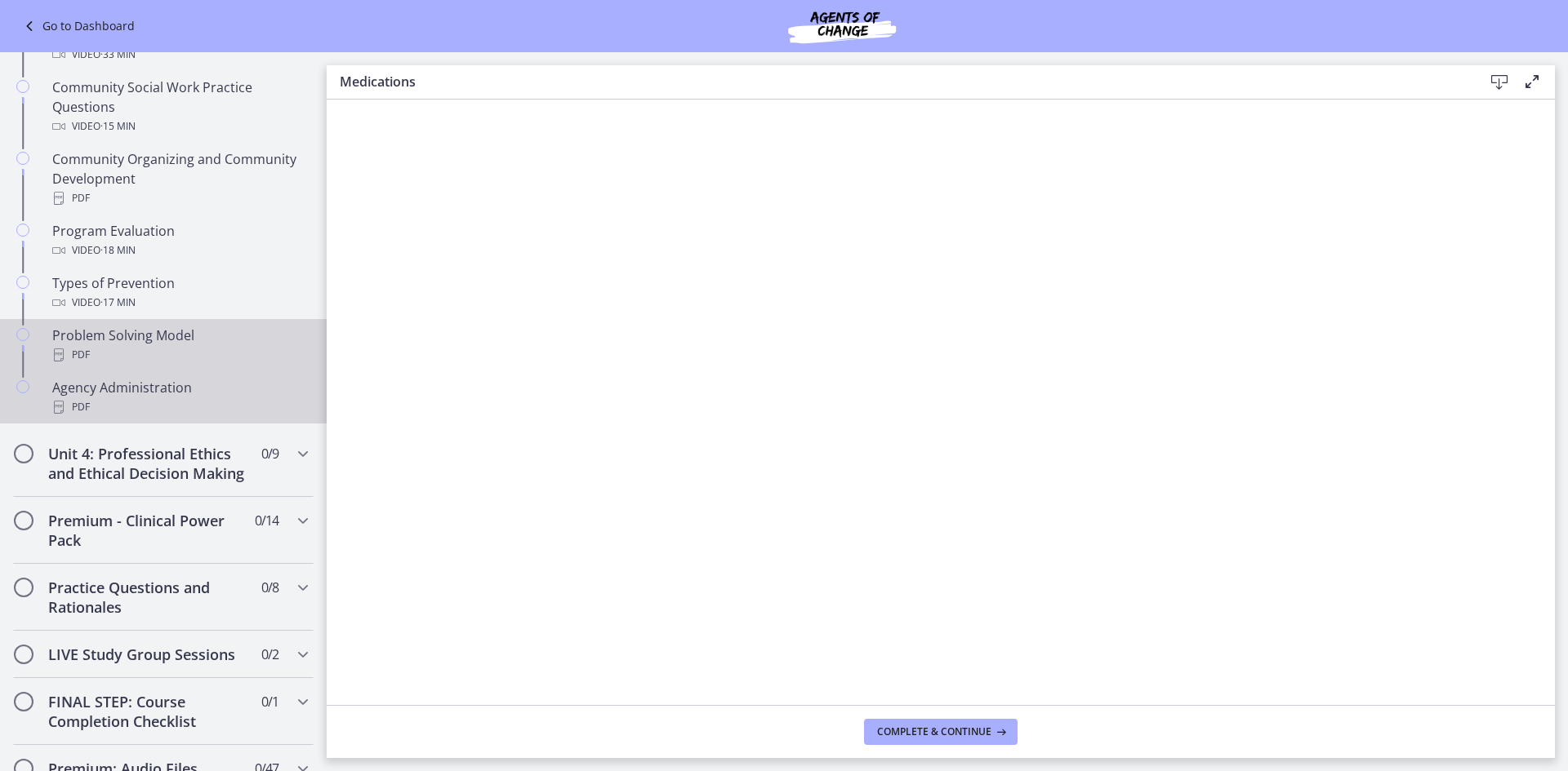
click at [132, 339] on div "Problem Solving Model PDF" at bounding box center [180, 344] width 255 height 40
click at [149, 391] on div "Agency Administration PDF" at bounding box center [180, 398] width 255 height 40
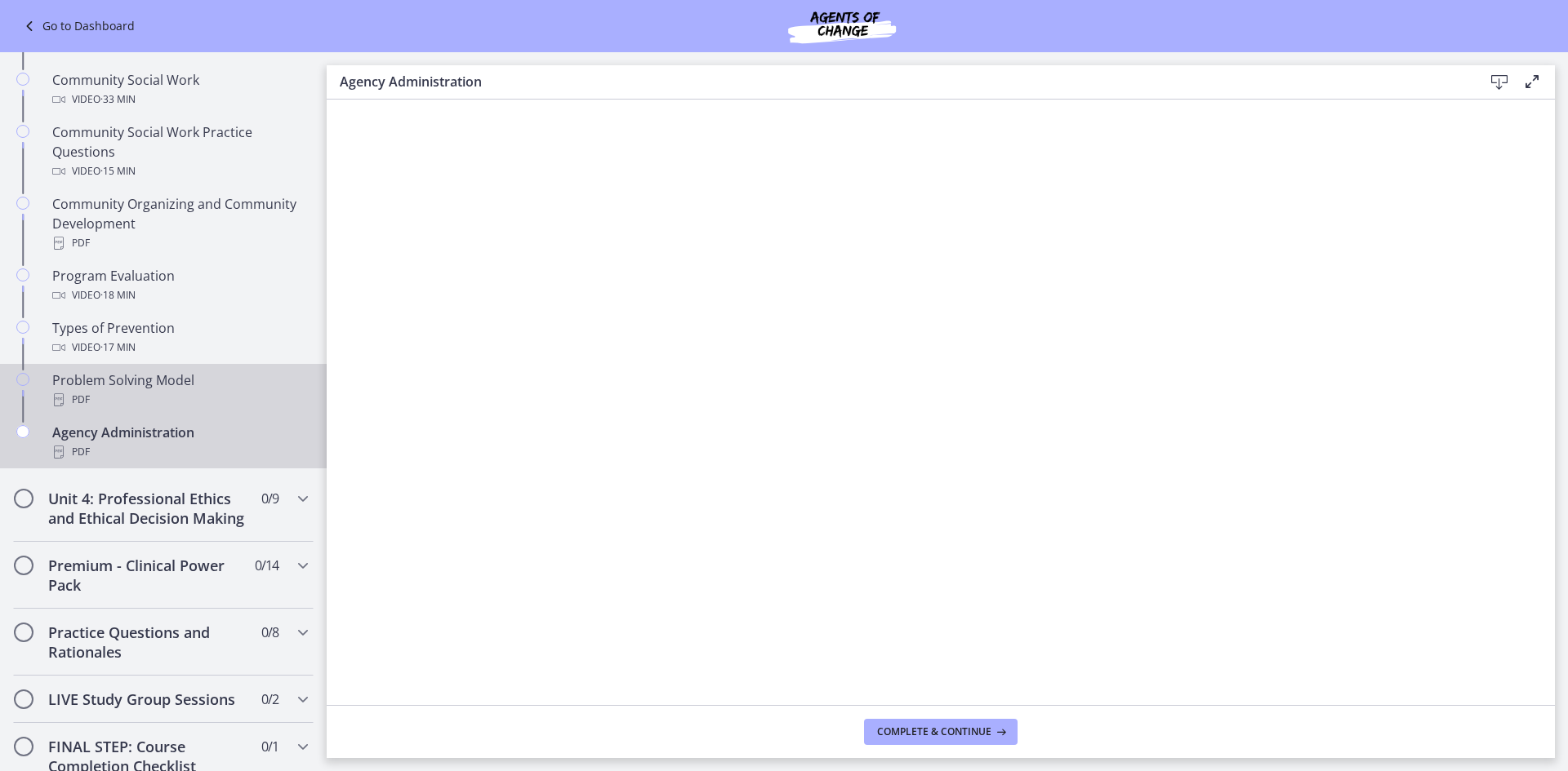
scroll to position [816, 0]
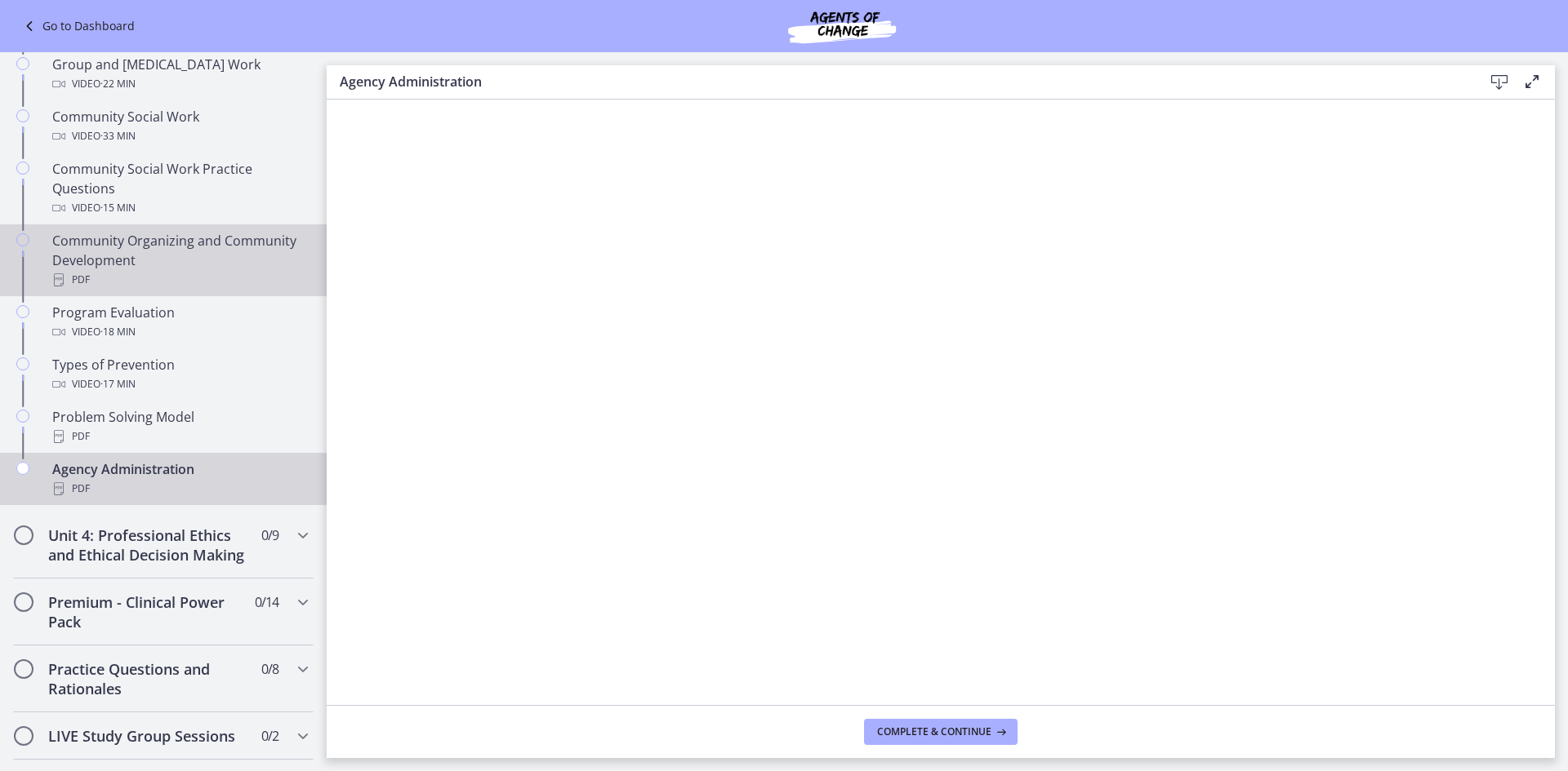
click at [159, 278] on div "PDF" at bounding box center [180, 280] width 255 height 19
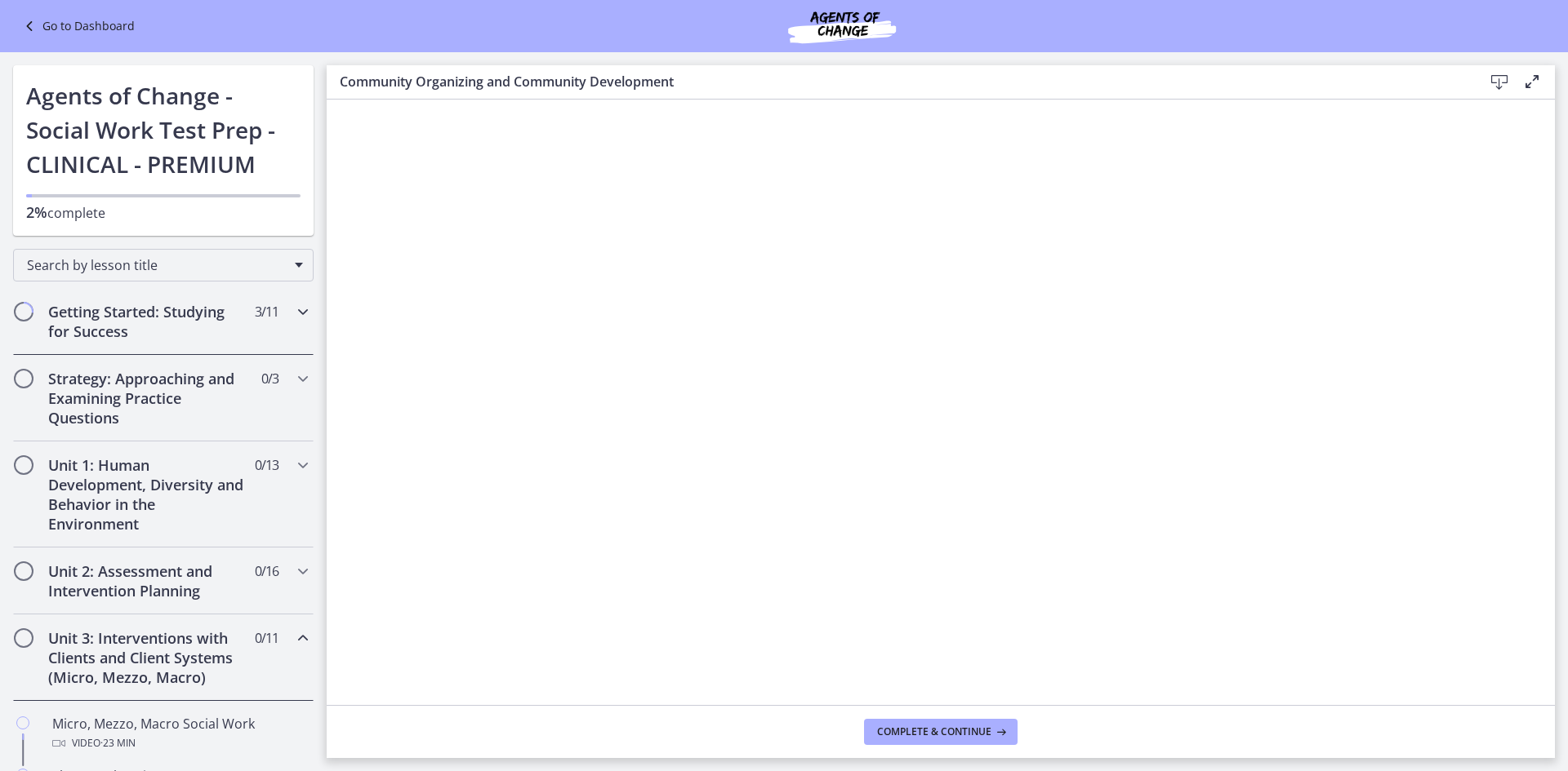
click at [93, 317] on h2 "Getting Started: Studying for Success" at bounding box center [148, 321] width 199 height 40
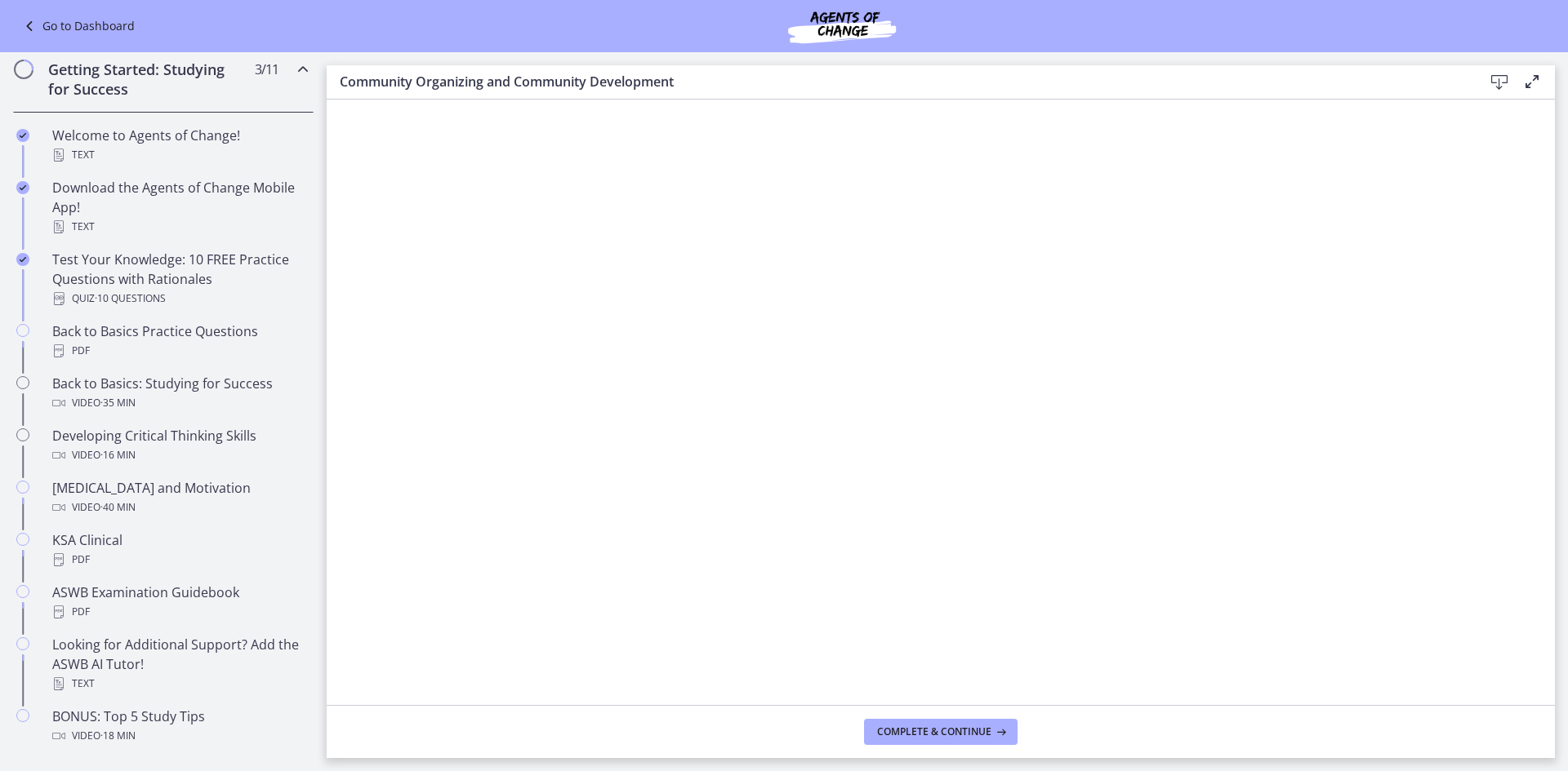
scroll to position [326, 0]
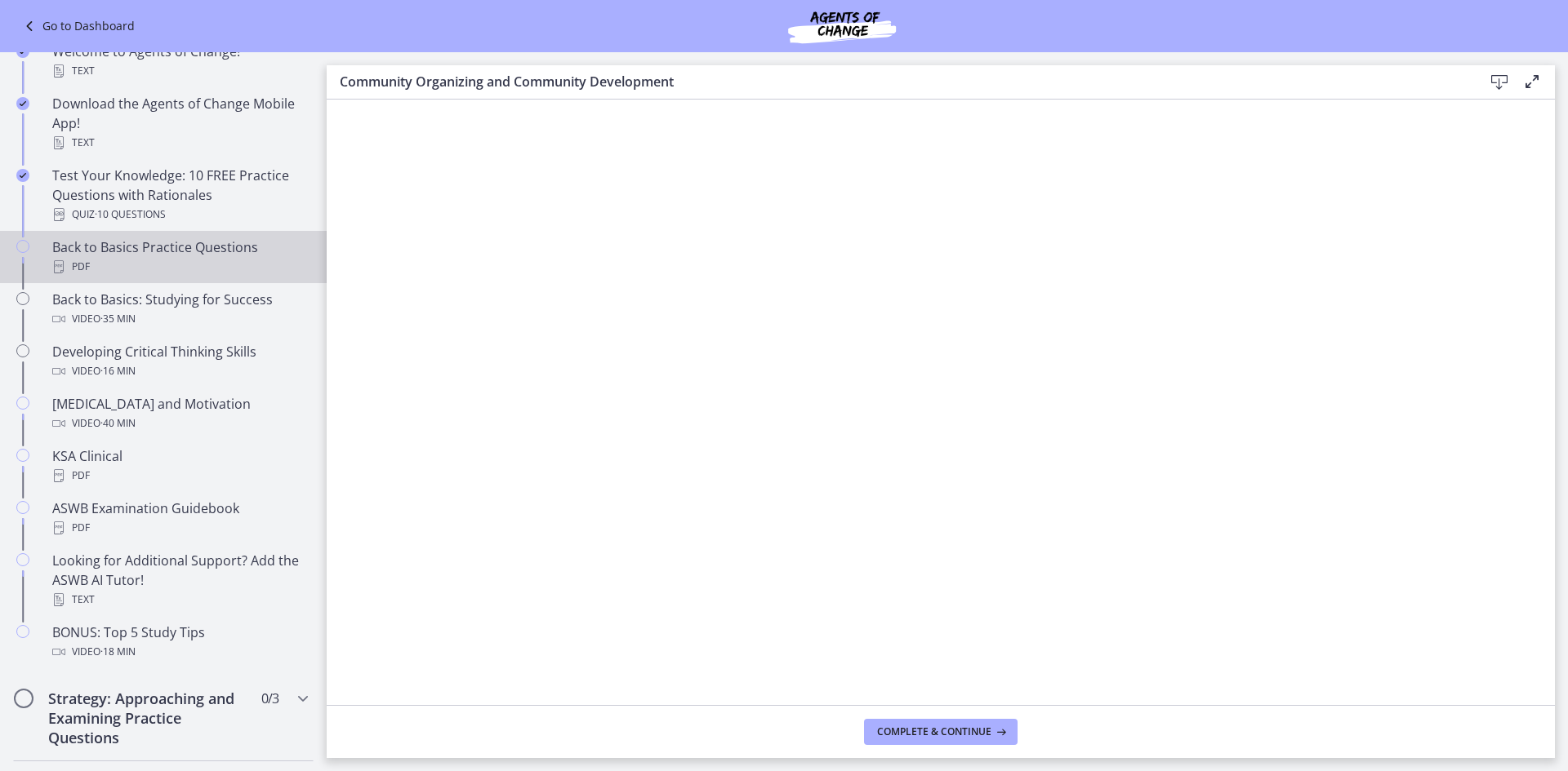
click at [79, 276] on div "PDF" at bounding box center [180, 266] width 255 height 19
click at [921, 730] on span "Complete & continue" at bounding box center [934, 732] width 114 height 14
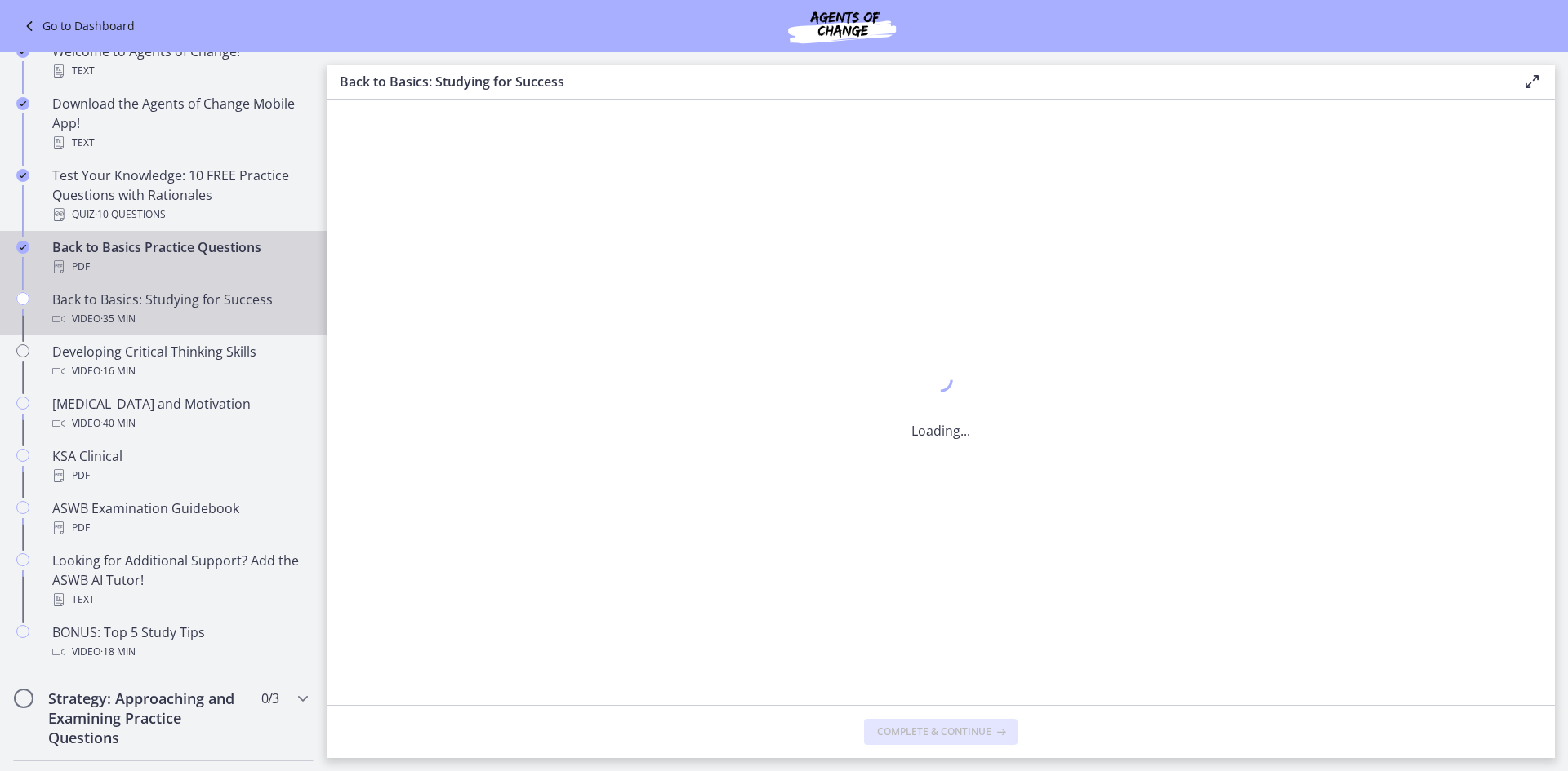
click at [122, 308] on div "Back to Basics: Studying for Success Video · 35 min" at bounding box center [180, 309] width 255 height 40
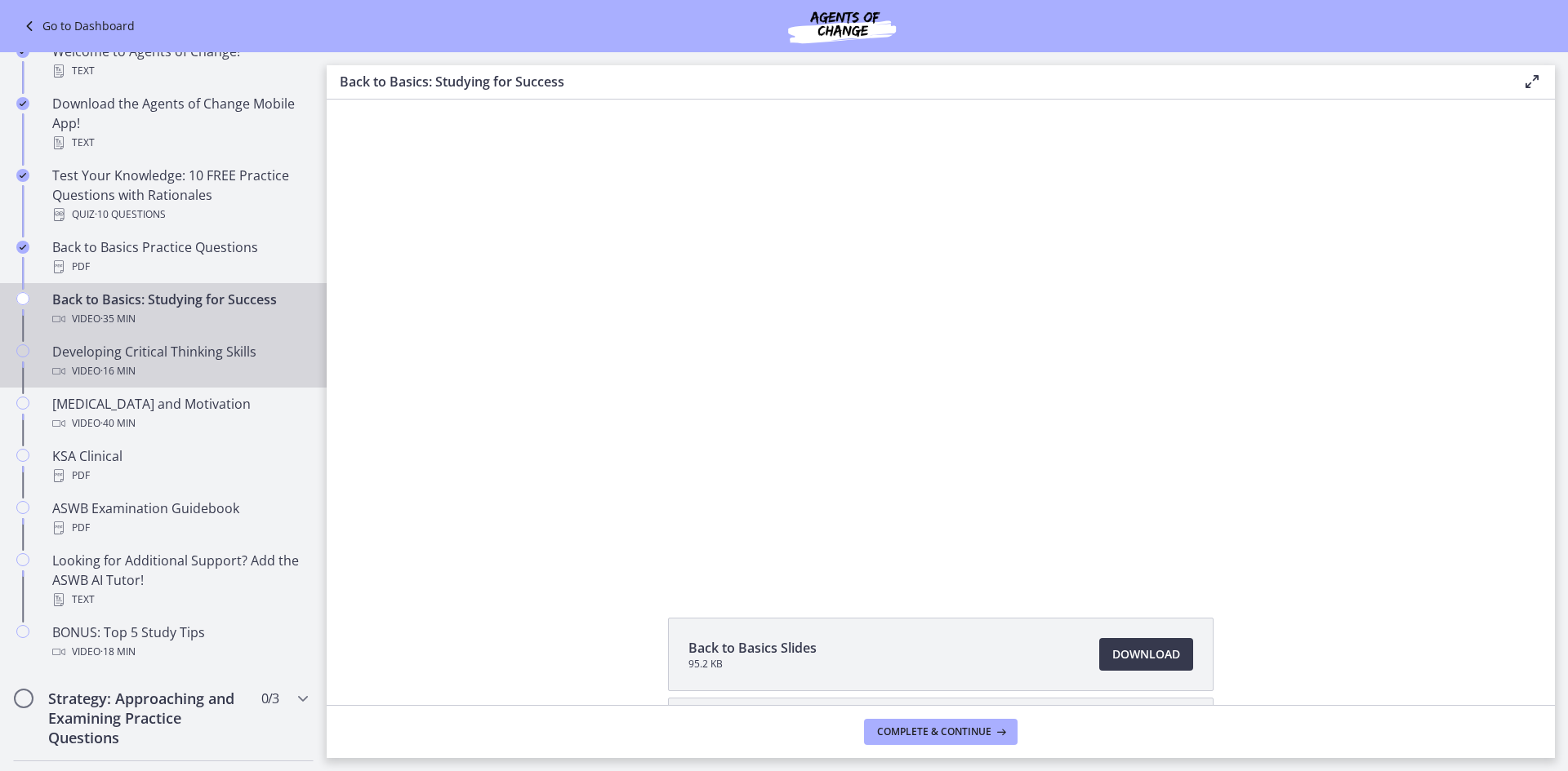
click at [184, 372] on div "Video · 16 min" at bounding box center [180, 372] width 255 height 19
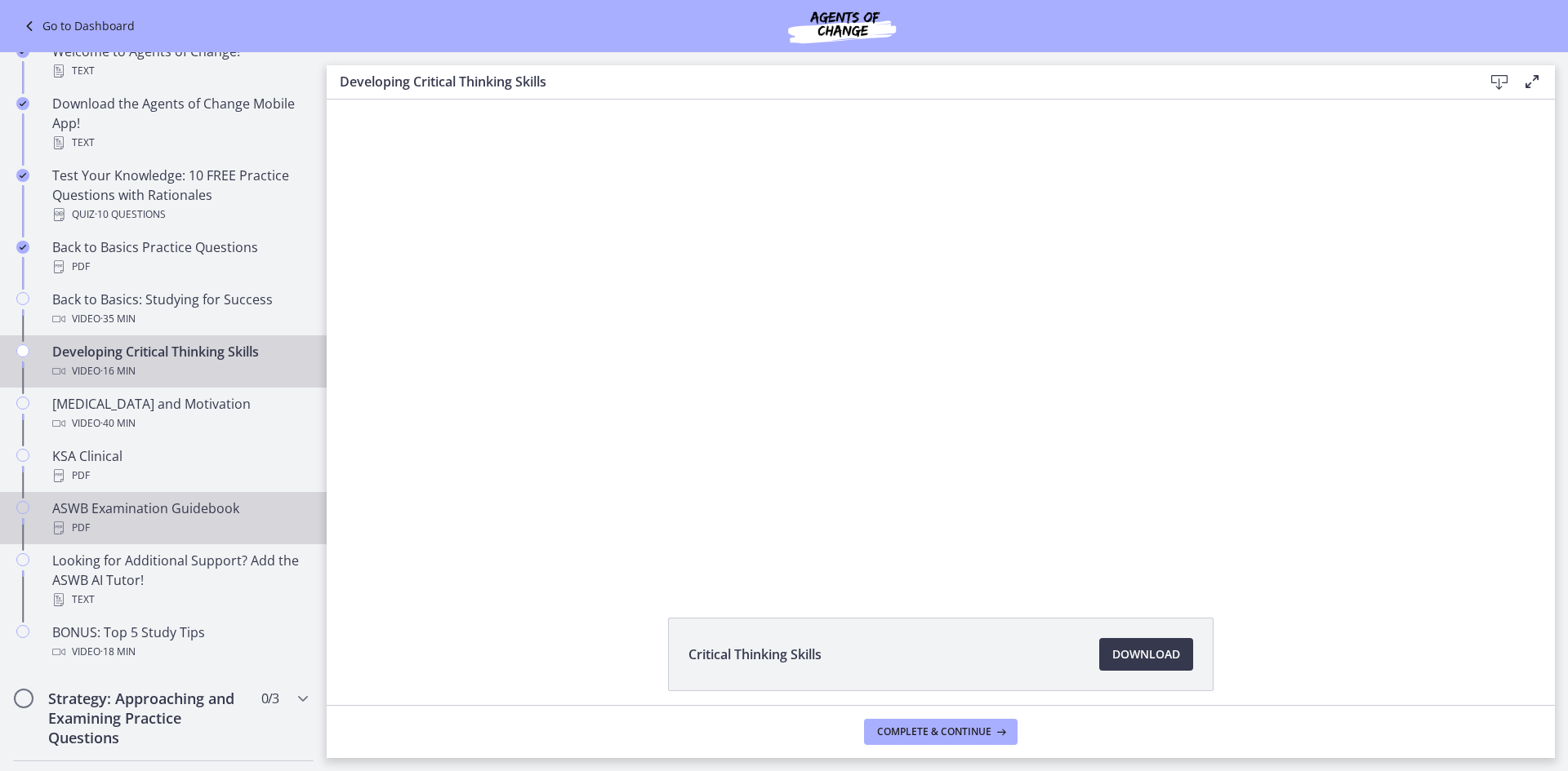
click at [199, 507] on div "ASWB Examination Guidebook PDF" at bounding box center [180, 518] width 255 height 40
